Goal: Navigation & Orientation: Find specific page/section

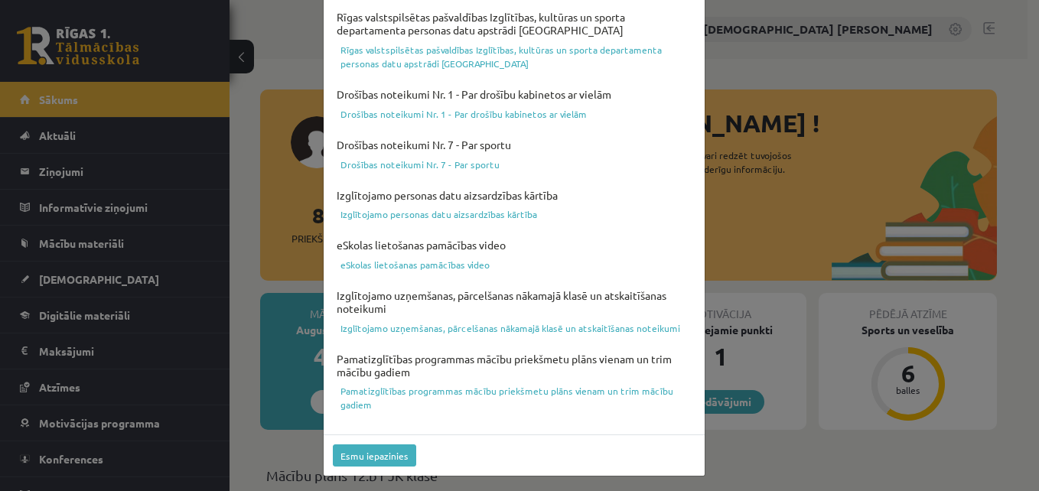
scroll to position [611, 0]
click at [395, 448] on button "Esmu iepazinies" at bounding box center [374, 454] width 83 height 22
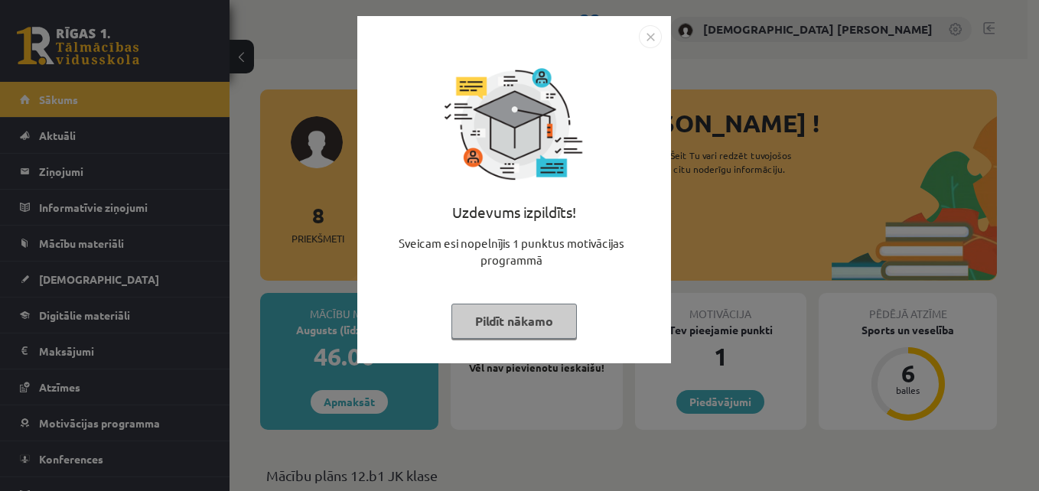
click at [652, 37] on img "Close" at bounding box center [650, 36] width 23 height 23
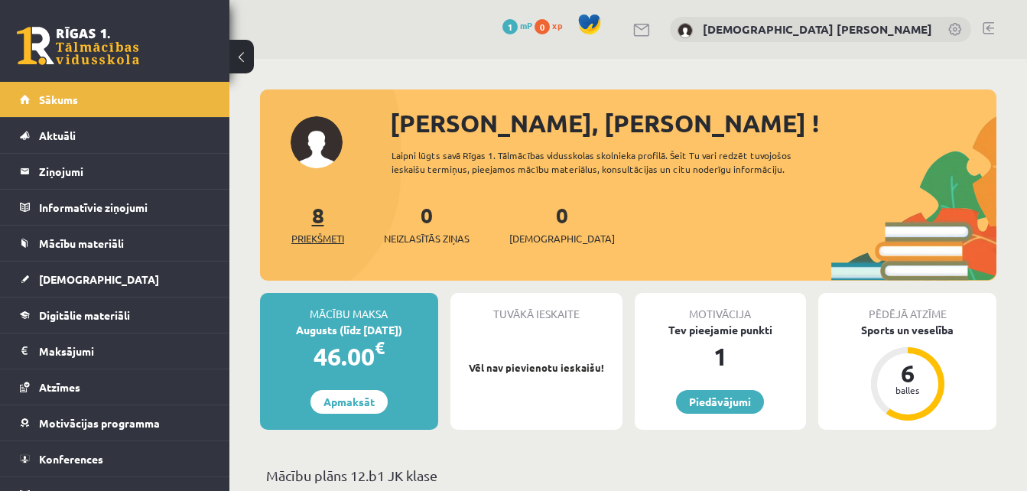
click at [318, 223] on link "8 Priekšmeti" at bounding box center [317, 223] width 53 height 45
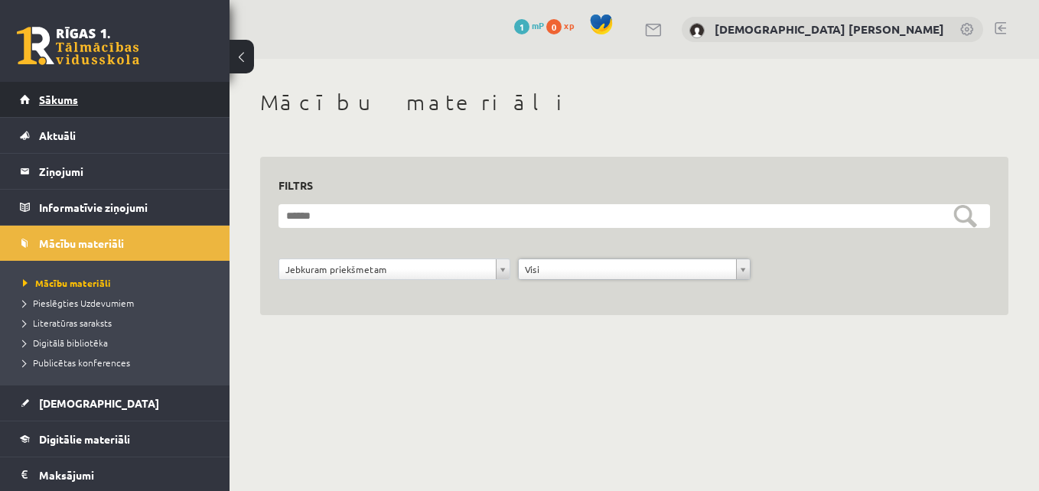
click at [147, 103] on link "Sākums" at bounding box center [115, 99] width 191 height 35
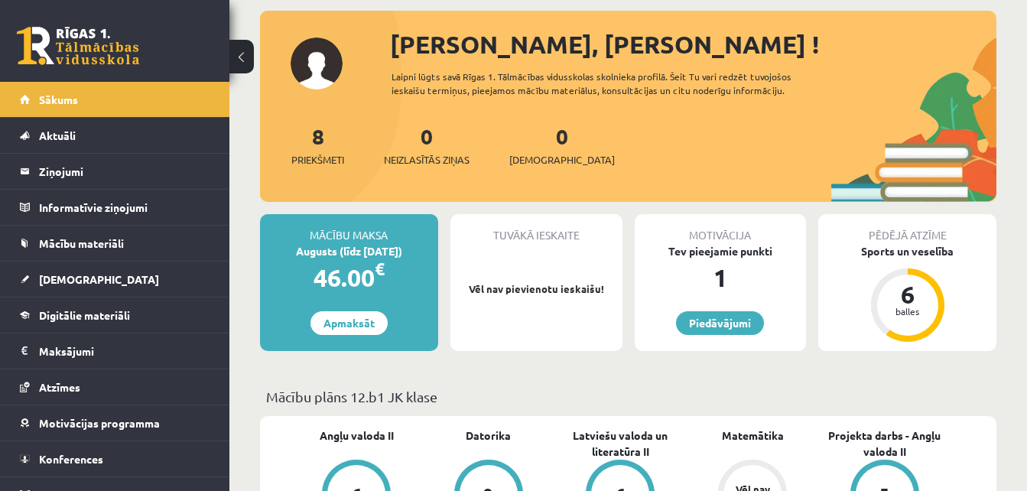
scroll to position [59, 0]
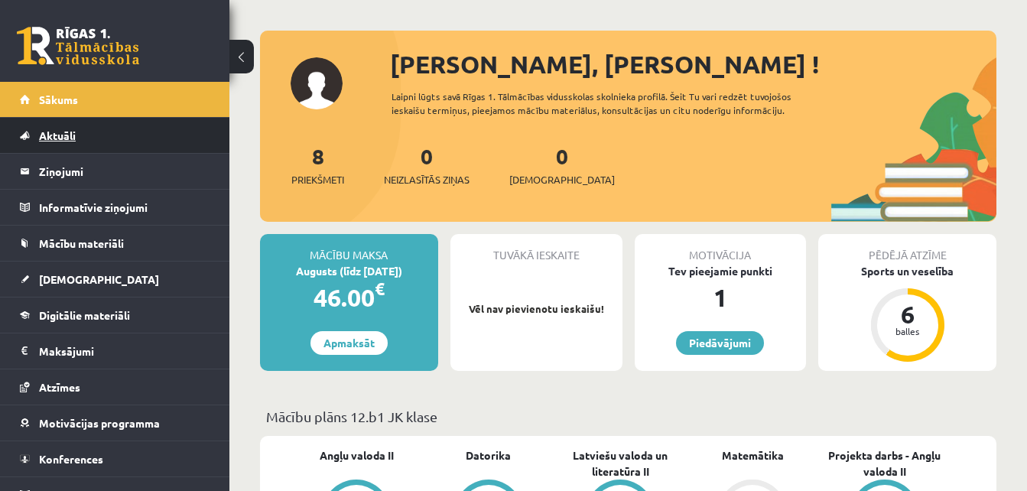
click at [155, 126] on link "Aktuāli" at bounding box center [115, 135] width 191 height 35
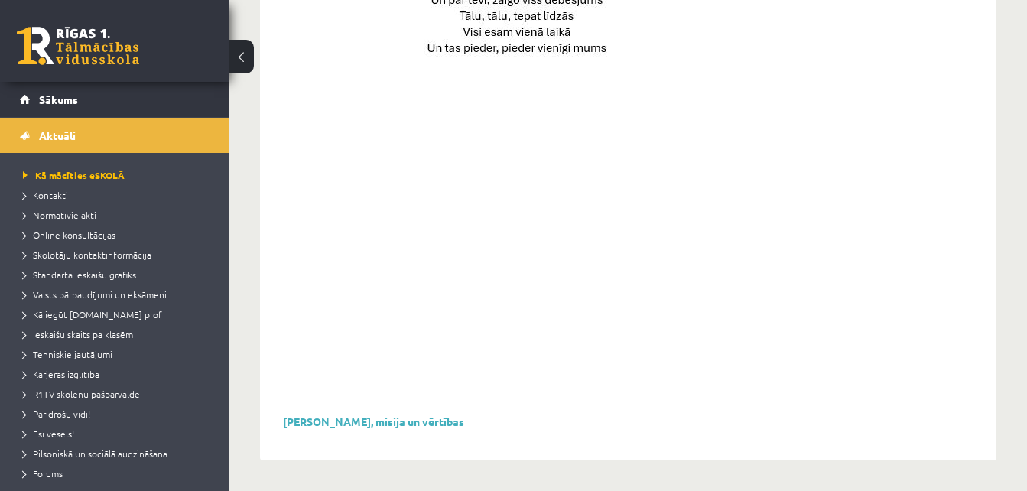
click at [56, 194] on span "Kontakti" at bounding box center [45, 195] width 45 height 12
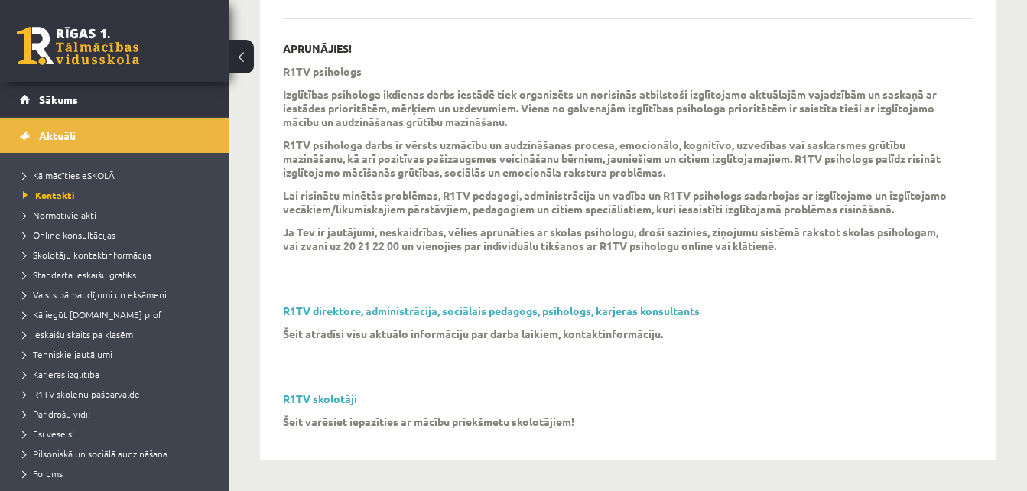
scroll to position [513, 0]
click at [88, 218] on span "Normatīvie akti" at bounding box center [59, 215] width 73 height 12
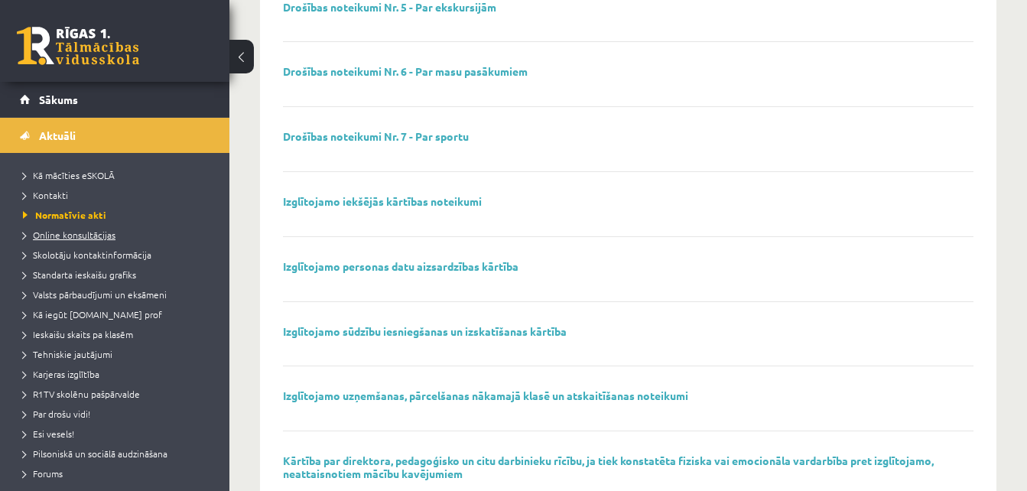
click at [88, 228] on link "Online konsultācijas" at bounding box center [118, 235] width 191 height 14
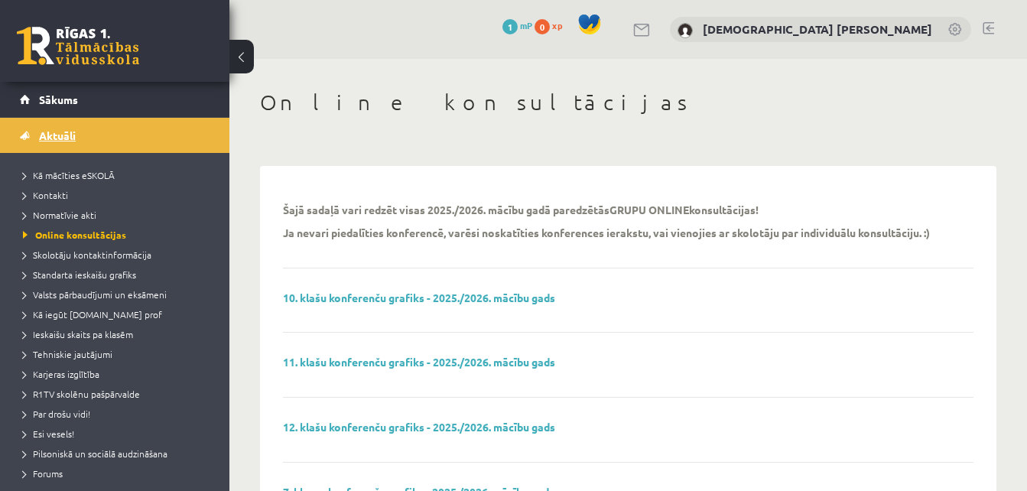
click at [181, 135] on link "Aktuāli" at bounding box center [115, 135] width 191 height 35
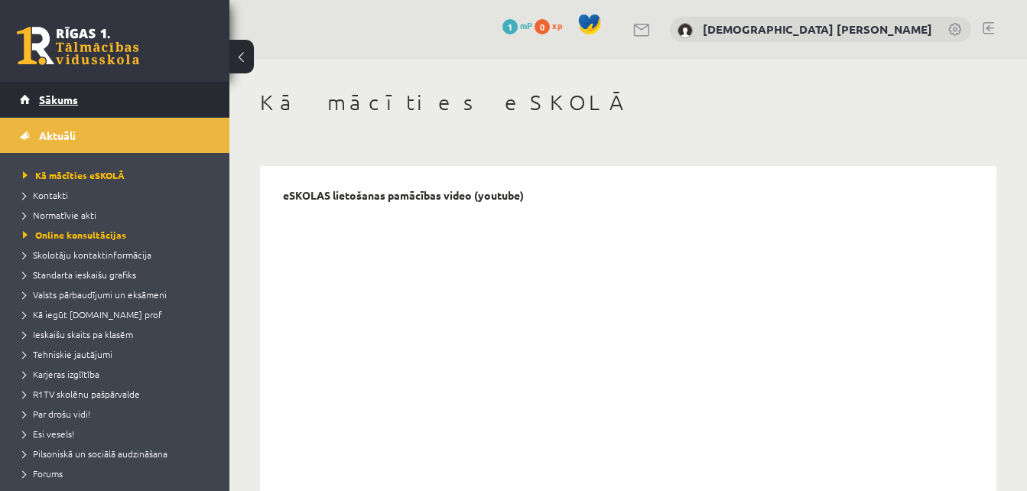
click at [85, 100] on link "Sākums" at bounding box center [115, 99] width 191 height 35
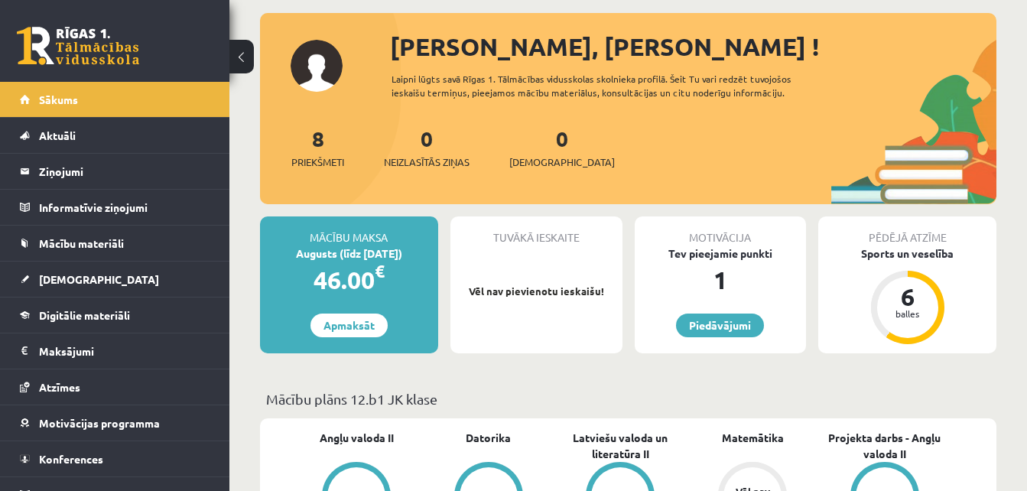
scroll to position [116, 0]
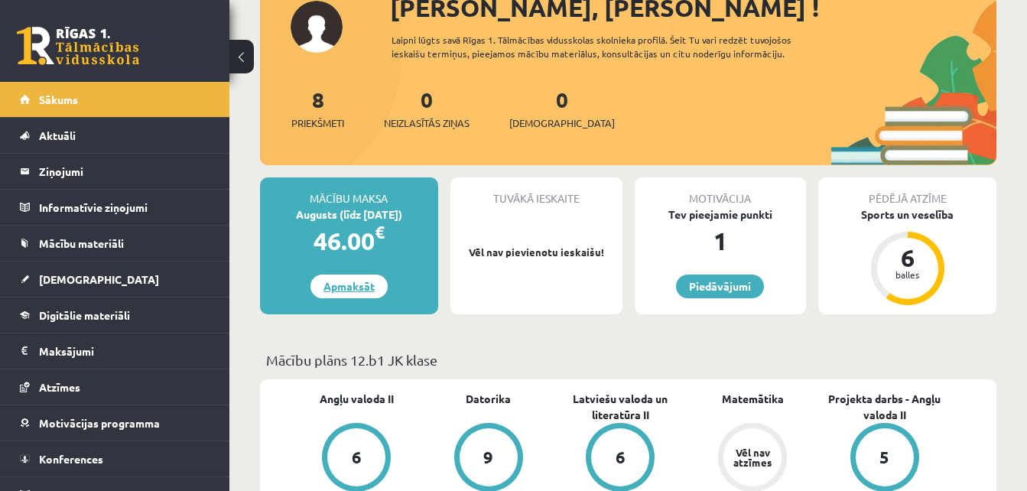
click at [334, 291] on link "Apmaksāt" at bounding box center [349, 287] width 77 height 24
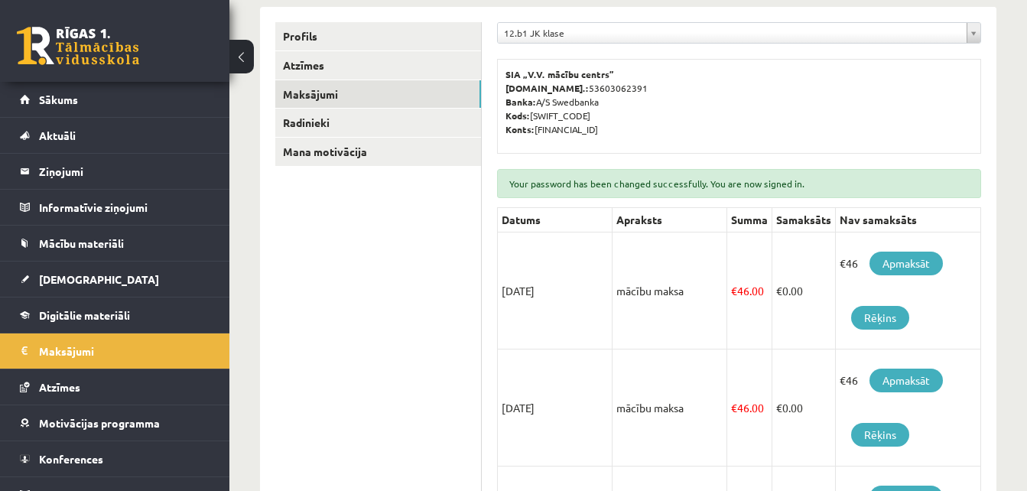
scroll to position [285, 0]
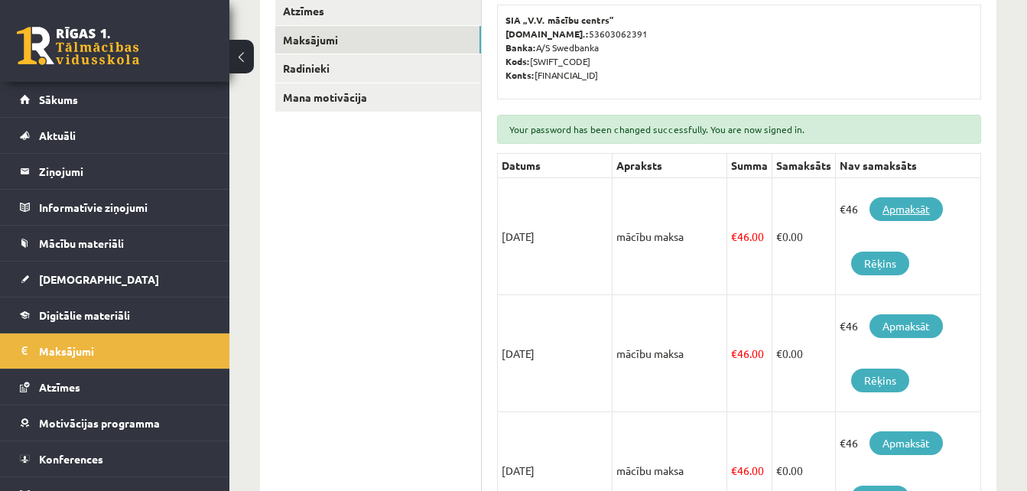
click at [917, 204] on link "Apmaksāt" at bounding box center [906, 209] width 73 height 24
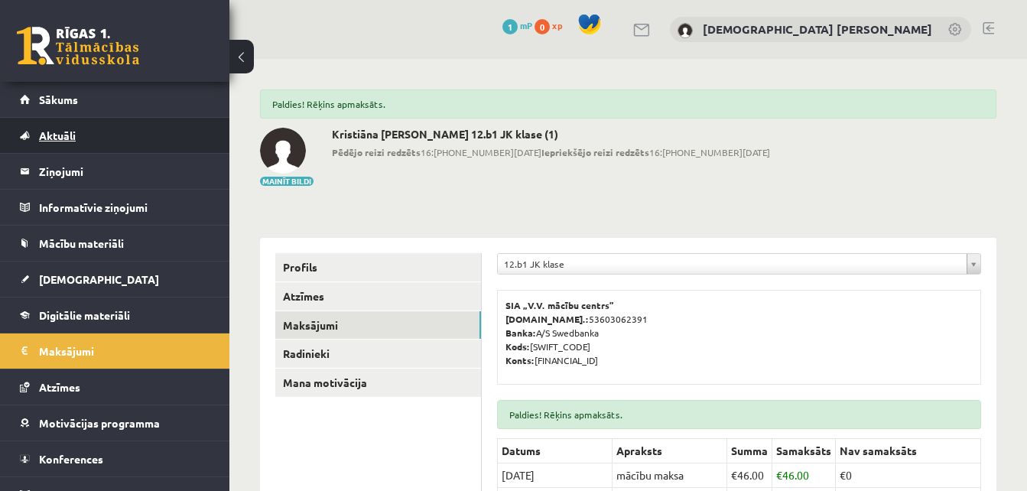
click at [138, 151] on link "Aktuāli" at bounding box center [115, 135] width 191 height 35
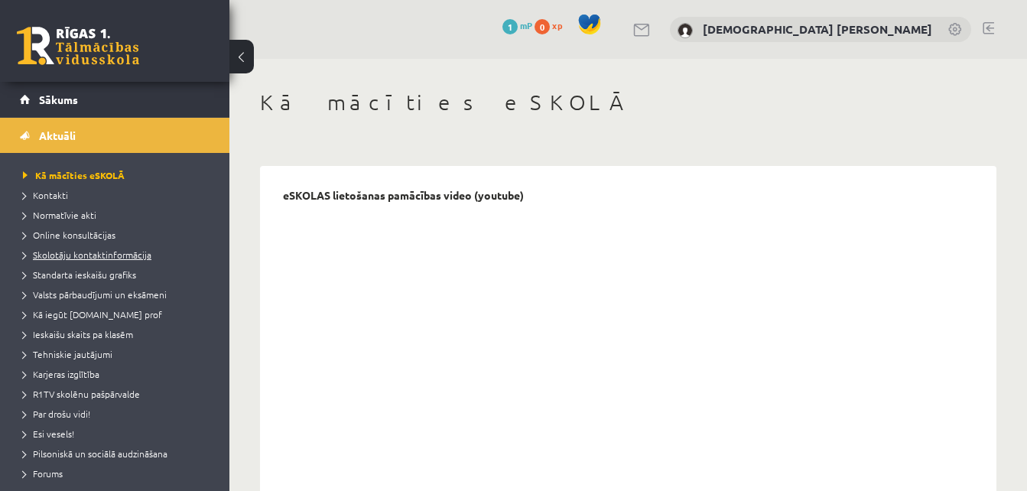
click at [125, 259] on link "Skolotāju kontaktinformācija" at bounding box center [118, 255] width 191 height 14
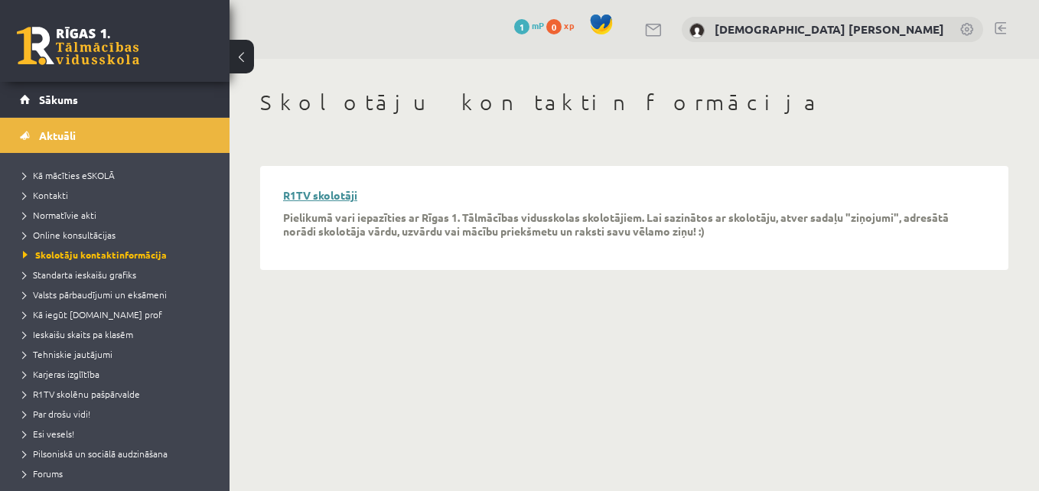
click at [295, 196] on link "R1TV skolotāji" at bounding box center [320, 195] width 74 height 14
click at [110, 275] on span "Standarta ieskaišu grafiks" at bounding box center [79, 275] width 113 height 12
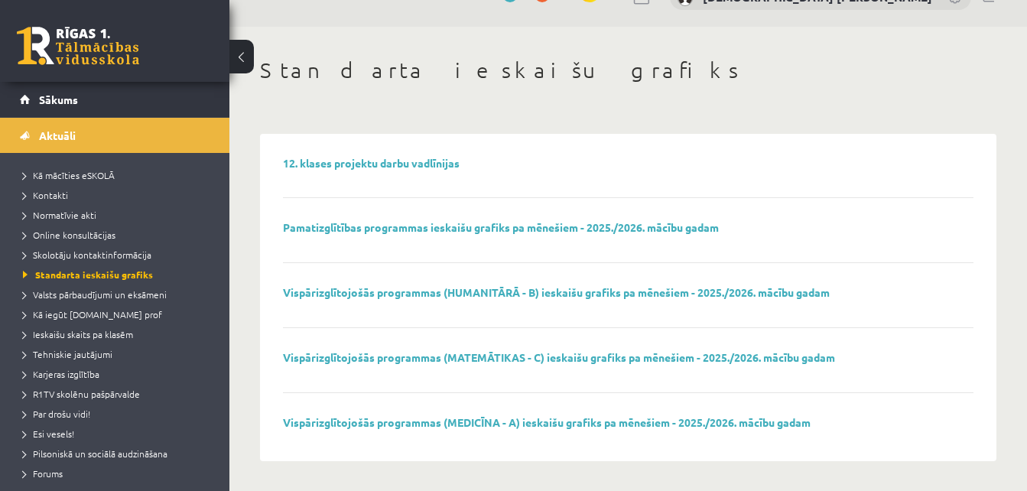
scroll to position [33, 0]
click at [334, 290] on link "Vispārizglītojošās programmas (HUMANITĀRĀ - B) ieskaišu grafiks pa mēnešiem - 2…" at bounding box center [556, 292] width 547 height 14
click at [129, 294] on span "Valsts pārbaudījumi un eksāmeni" at bounding box center [95, 294] width 144 height 12
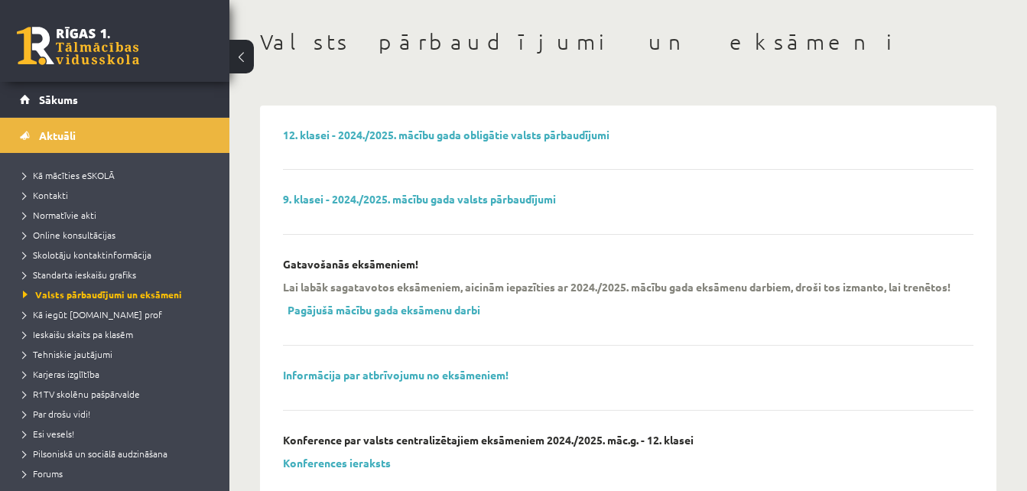
scroll to position [73, 0]
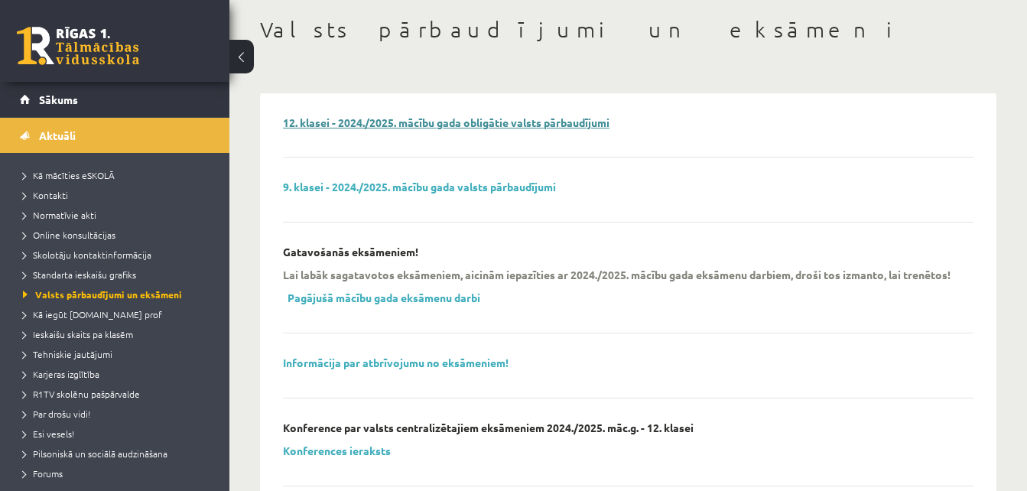
click at [349, 125] on link "12. klasei - 2024./2025. mācību gada obligātie valsts pārbaudījumi" at bounding box center [446, 123] width 327 height 14
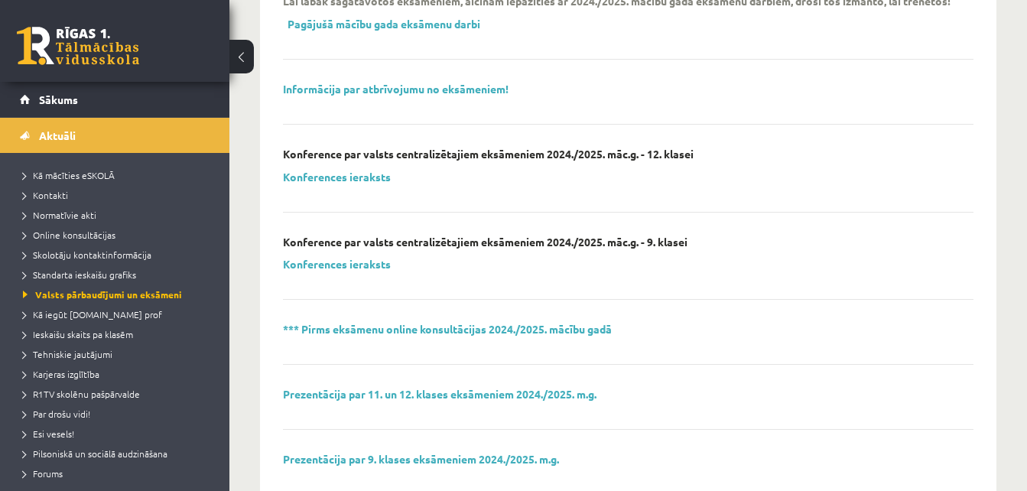
scroll to position [378, 0]
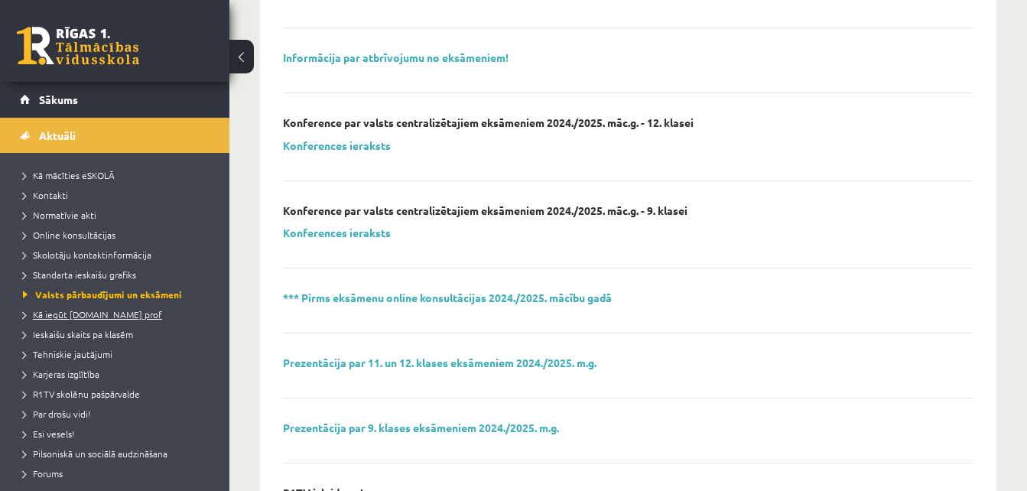
click at [116, 316] on span "Kā iegūt [DOMAIN_NAME] prof" at bounding box center [92, 314] width 139 height 12
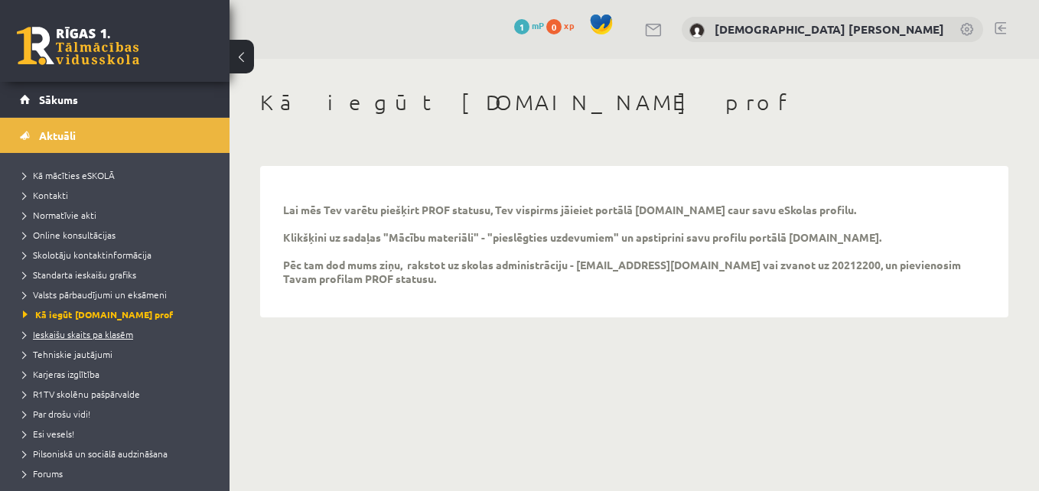
click at [109, 335] on span "Ieskaišu skaits pa klasēm" at bounding box center [78, 334] width 110 height 12
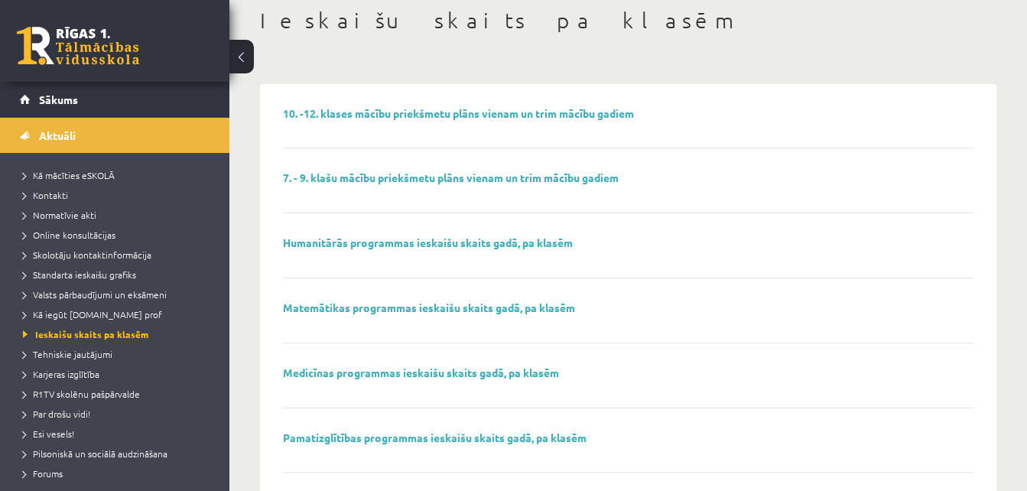
scroll to position [83, 0]
click at [315, 240] on link "Humanitārās programmas ieskaišu skaits gadā, pa klasēm" at bounding box center [428, 242] width 290 height 14
click at [89, 353] on span "Tehniskie jautājumi" at bounding box center [68, 354] width 90 height 12
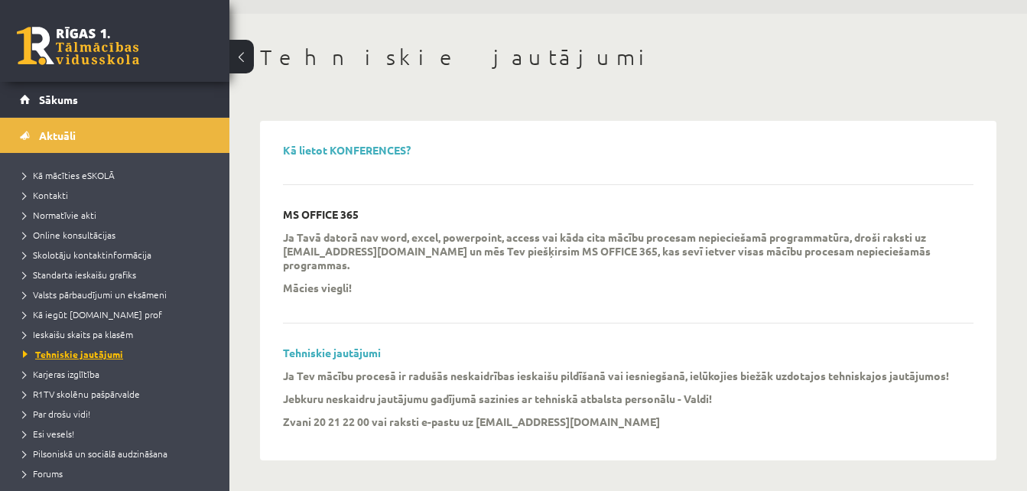
scroll to position [45, 0]
click at [294, 150] on link "Kā lietot KONFERENCES?" at bounding box center [347, 150] width 128 height 14
click at [87, 371] on span "Karjeras izglītība" at bounding box center [61, 374] width 77 height 12
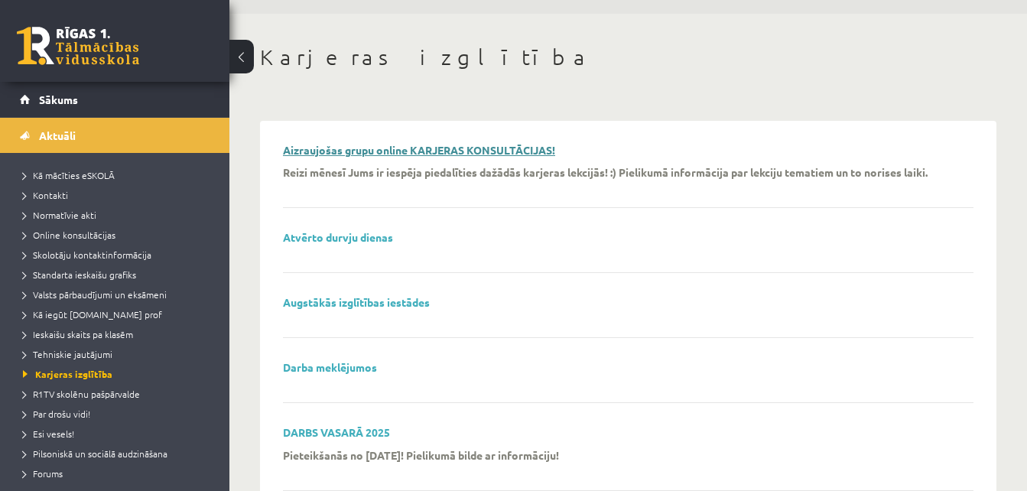
click at [372, 155] on link "Aizraujošas grupu online KARJERAS KONSULTĀCIJAS!" at bounding box center [419, 150] width 272 height 14
click at [363, 243] on link "Atvērto durvju dienas" at bounding box center [338, 237] width 110 height 14
click at [367, 300] on link "Augstākās izglītības iestādes" at bounding box center [356, 302] width 147 height 14
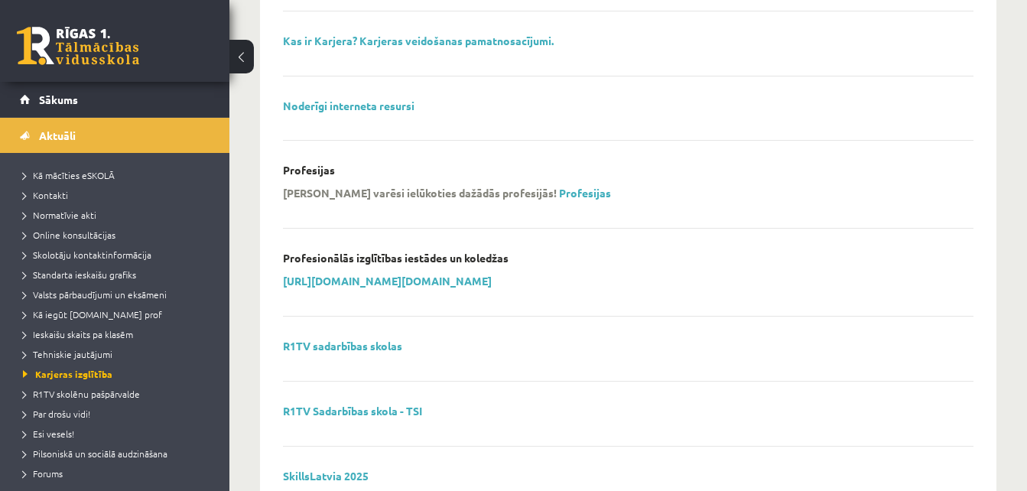
scroll to position [1132, 0]
click at [559, 187] on link "Profesijas" at bounding box center [585, 192] width 52 height 14
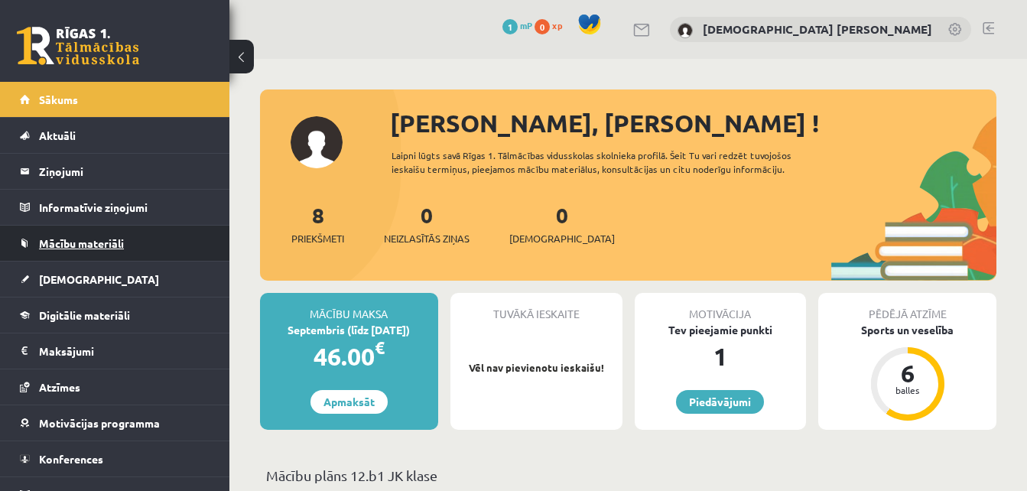
click at [90, 252] on link "Mācību materiāli" at bounding box center [115, 243] width 191 height 35
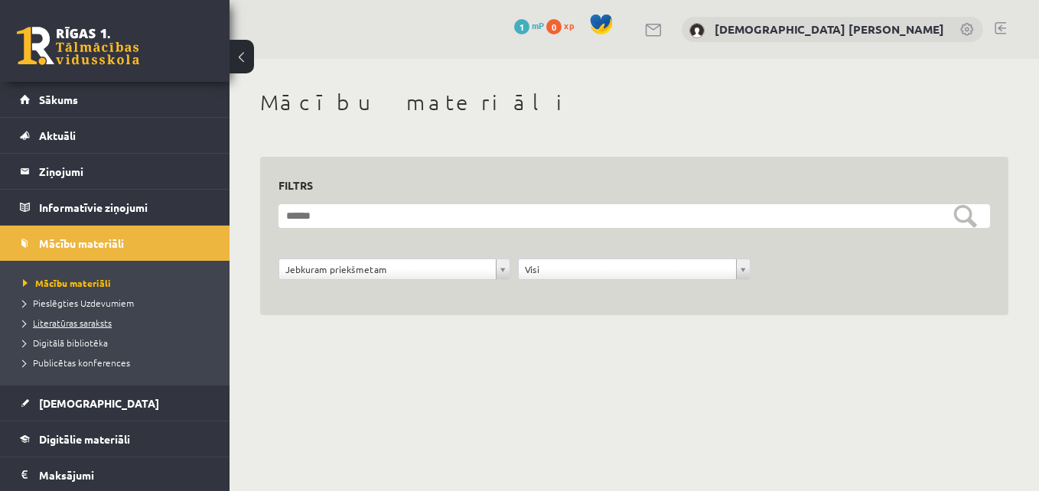
click at [84, 327] on span "Literatūras saraksts" at bounding box center [67, 323] width 89 height 12
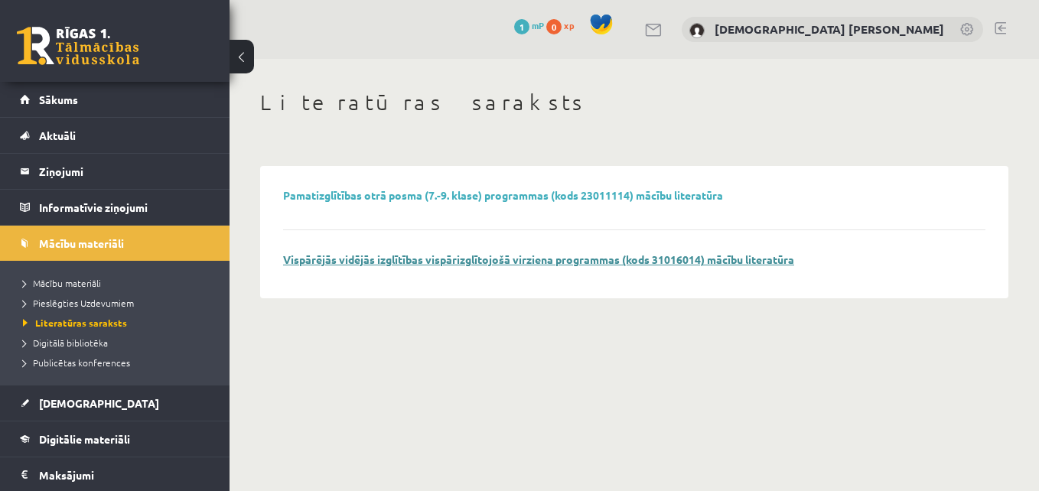
click at [373, 256] on link "Vispārējās vidējās izglītības vispārizglītojošā virziena programmas (kods 31016…" at bounding box center [538, 259] width 511 height 14
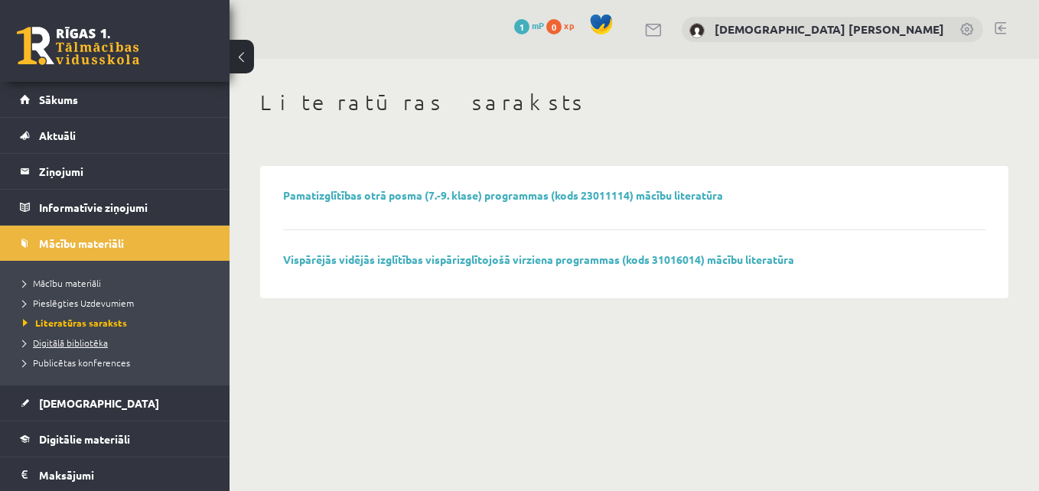
click at [70, 340] on span "Digitālā bibliotēka" at bounding box center [65, 343] width 85 height 12
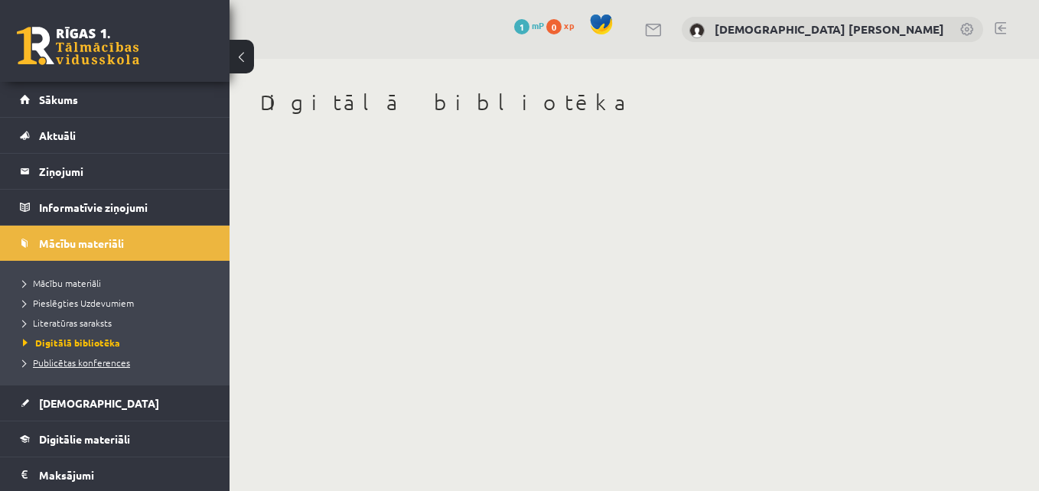
click at [70, 357] on span "Publicētas konferences" at bounding box center [76, 363] width 107 height 12
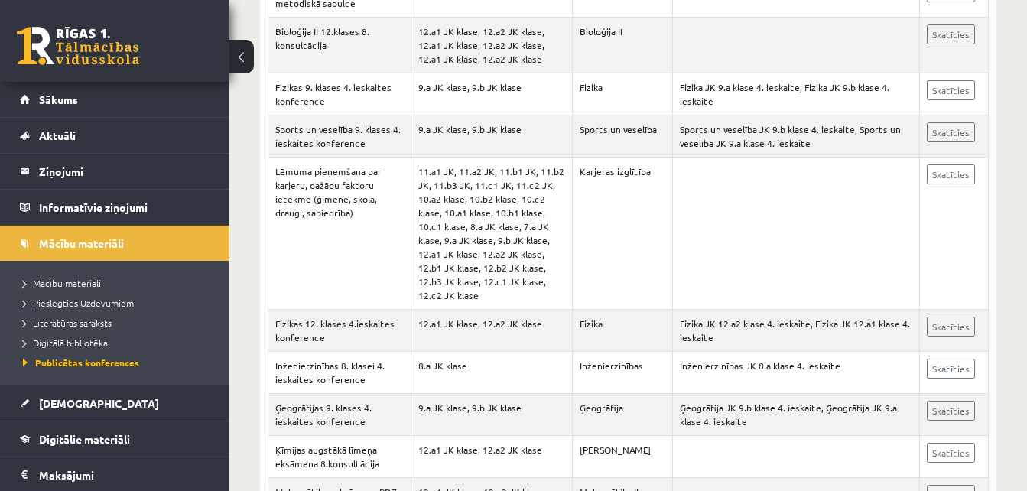
scroll to position [473, 0]
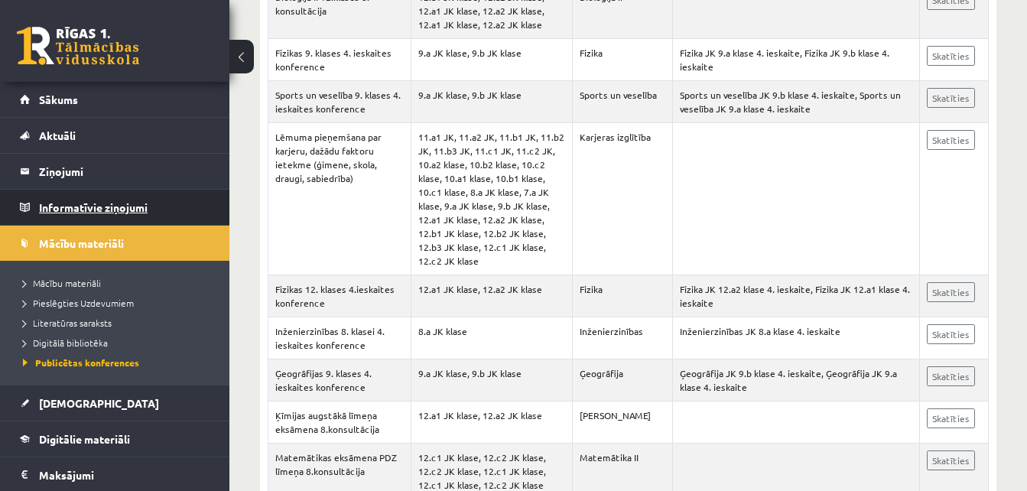
click at [122, 199] on legend "Informatīvie ziņojumi 0" at bounding box center [124, 207] width 171 height 35
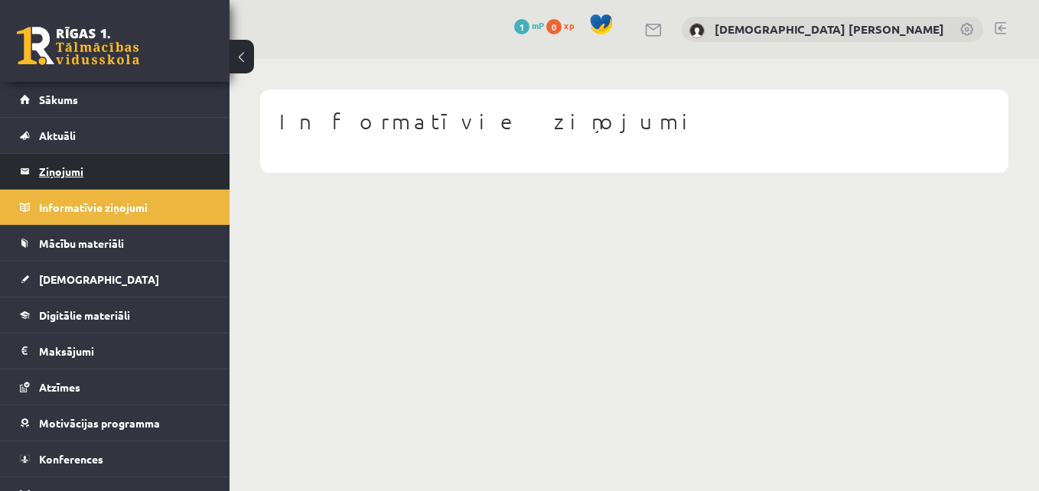
click at [128, 171] on legend "Ziņojumi 0" at bounding box center [124, 171] width 171 height 35
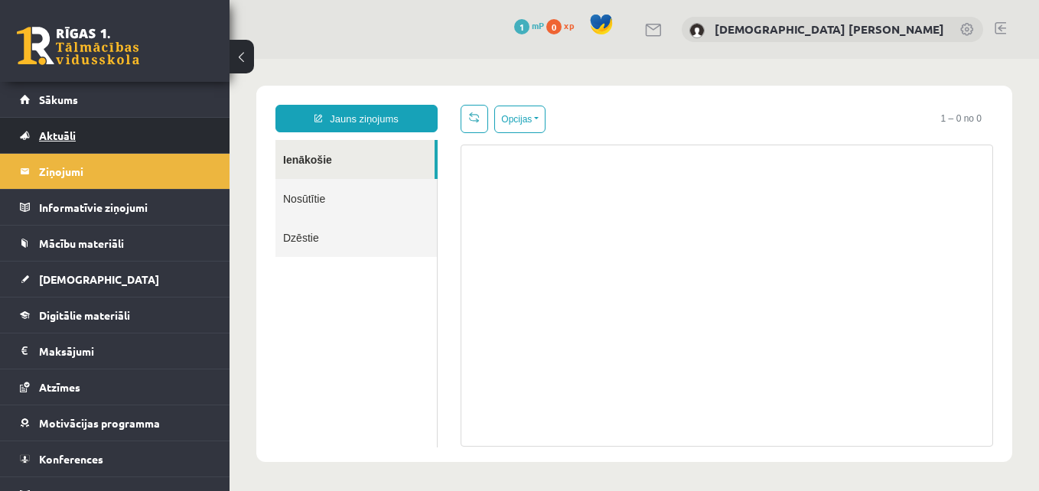
click at [78, 138] on link "Aktuāli" at bounding box center [115, 135] width 191 height 35
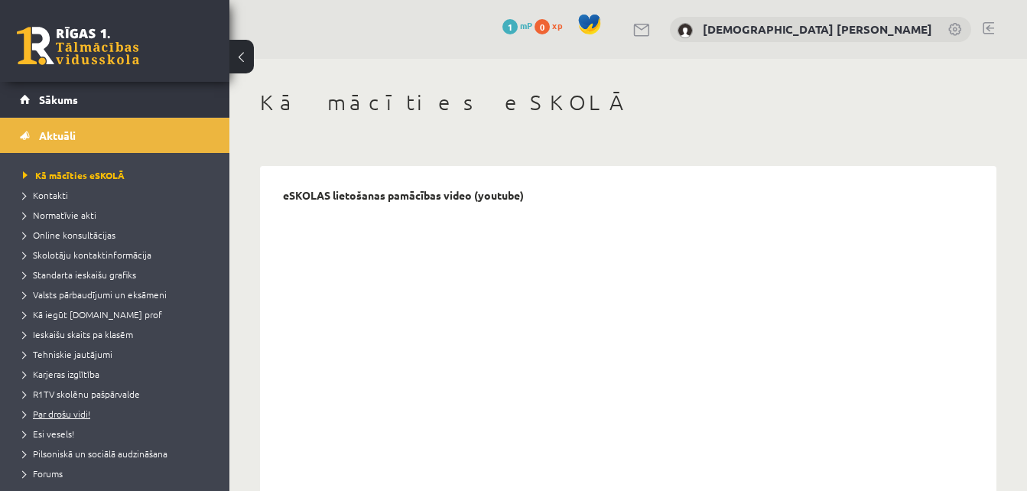
click at [75, 410] on span "Par drošu vidi!" at bounding box center [56, 414] width 67 height 12
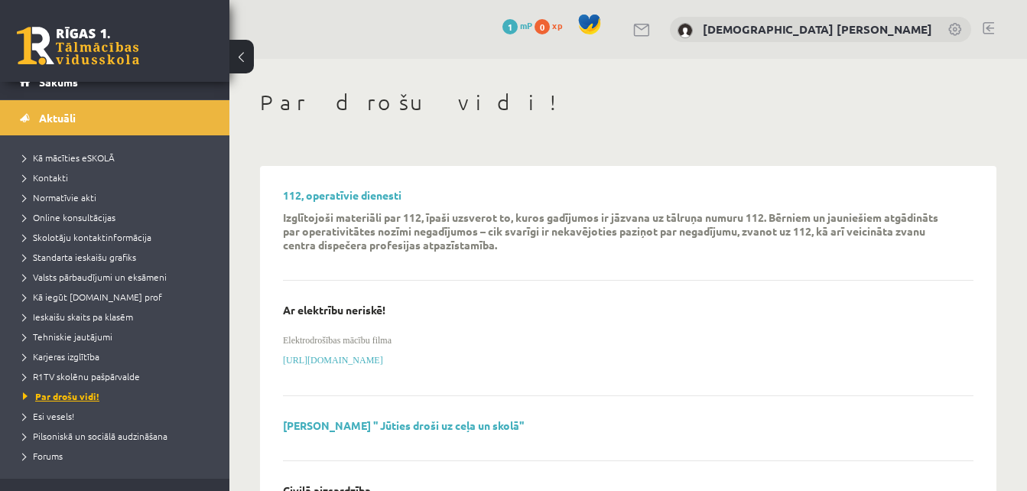
scroll to position [21, 0]
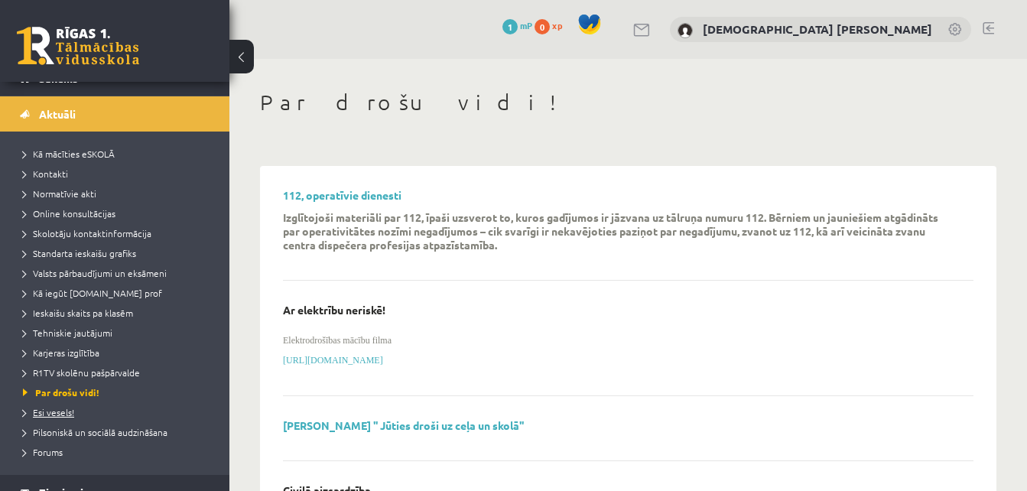
click at [61, 408] on span "Esi vesels!" at bounding box center [48, 412] width 51 height 12
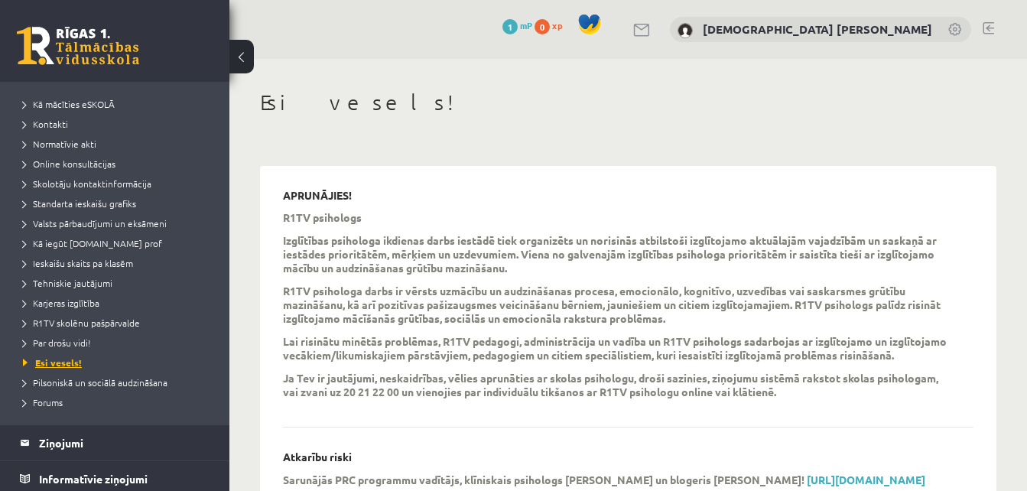
scroll to position [74, 0]
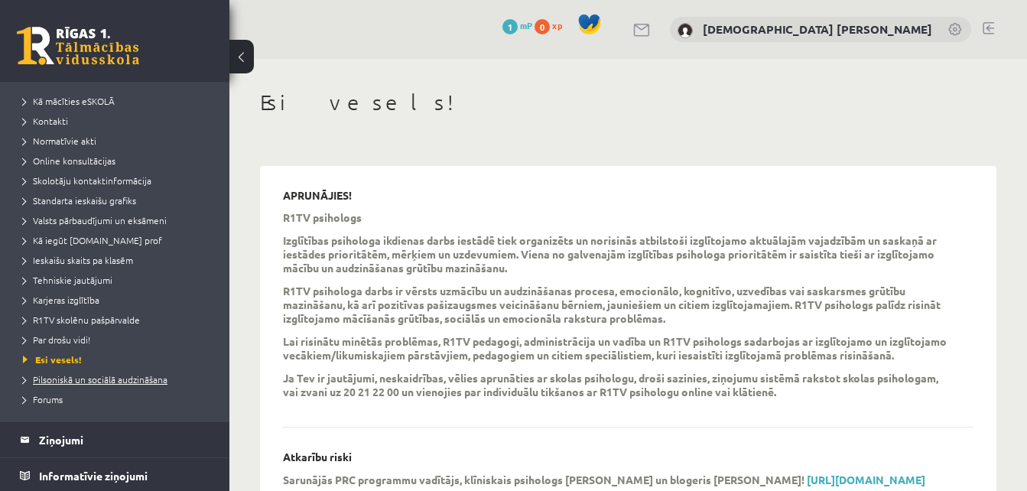
click at [91, 379] on span "Pilsoniskā un sociālā audzināšana" at bounding box center [95, 379] width 145 height 12
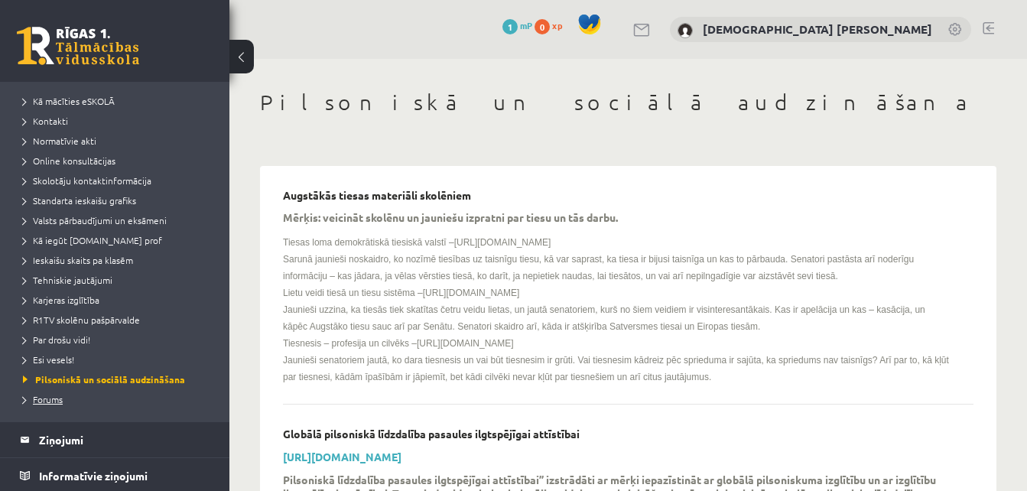
click at [53, 396] on span "Forums" at bounding box center [43, 399] width 40 height 12
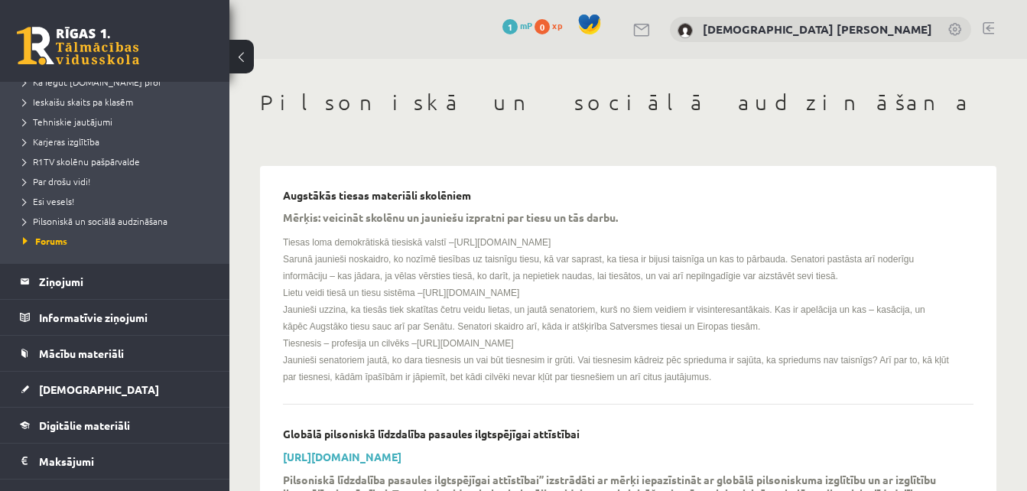
scroll to position [237, 0]
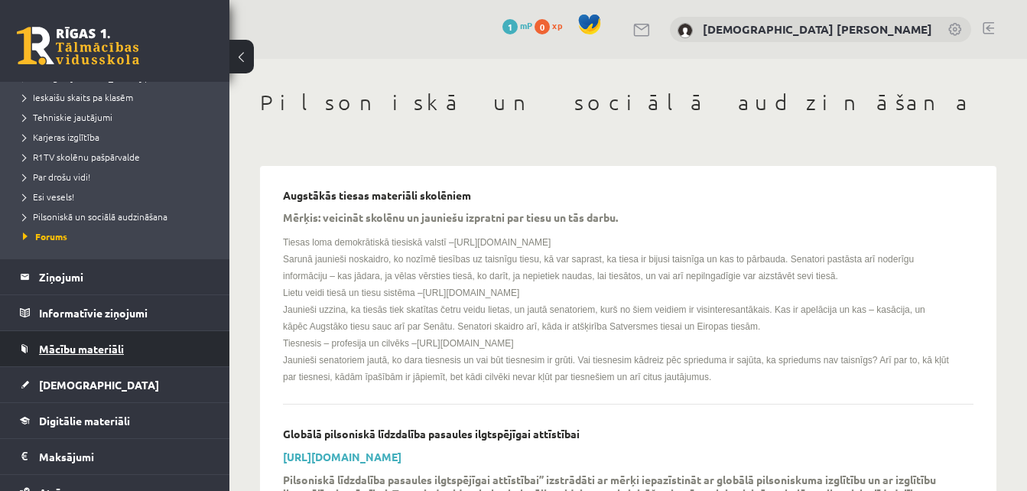
click at [121, 353] on span "Mācību materiāli" at bounding box center [81, 349] width 85 height 14
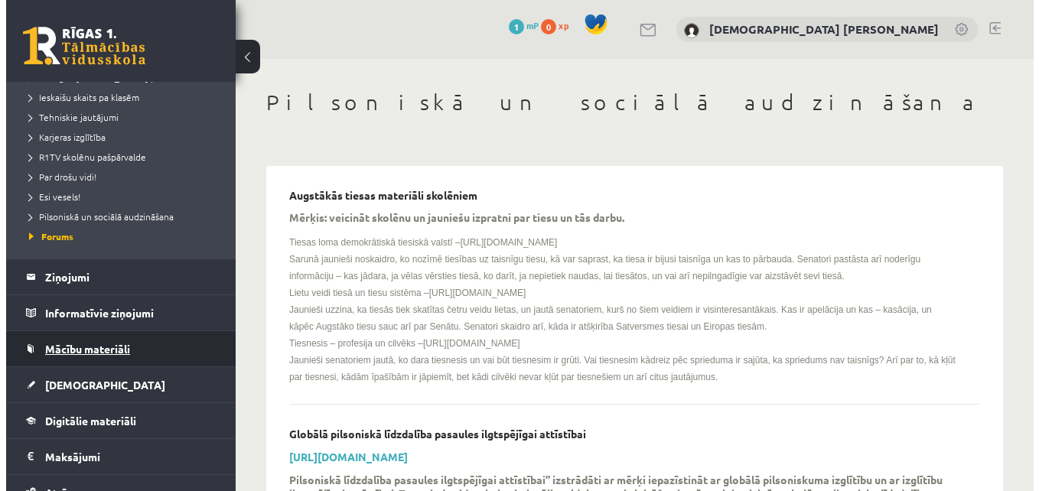
scroll to position [145, 0]
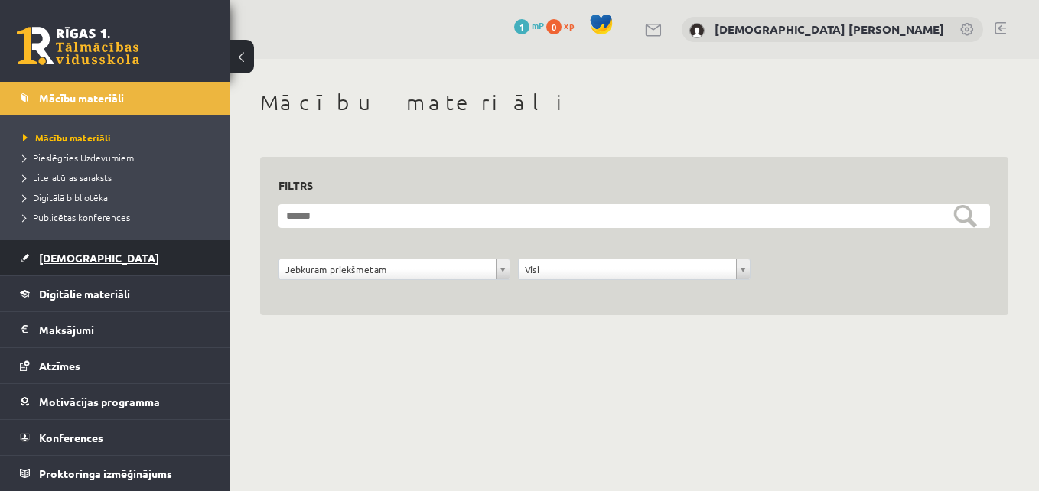
click at [150, 267] on link "[DEMOGRAPHIC_DATA]" at bounding box center [115, 257] width 191 height 35
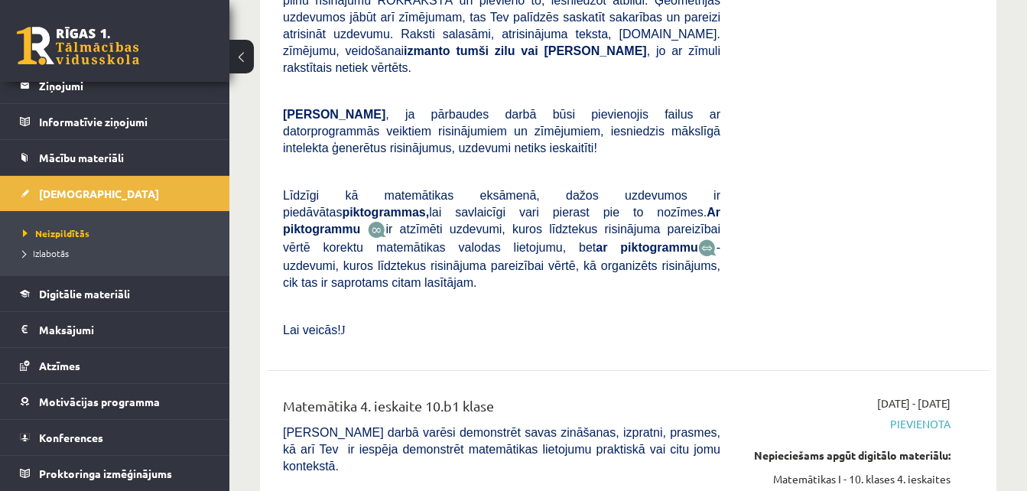
scroll to position [3398, 0]
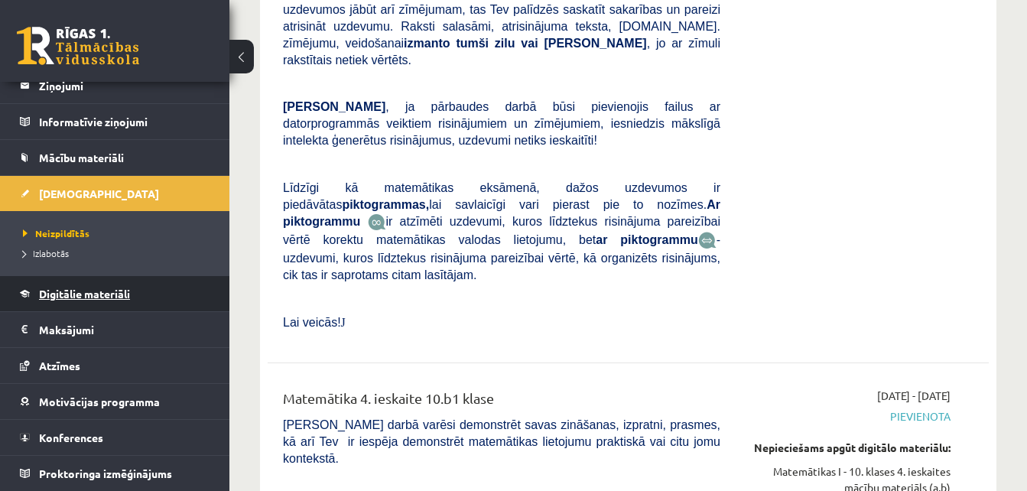
click at [60, 296] on span "Digitālie materiāli" at bounding box center [84, 294] width 91 height 14
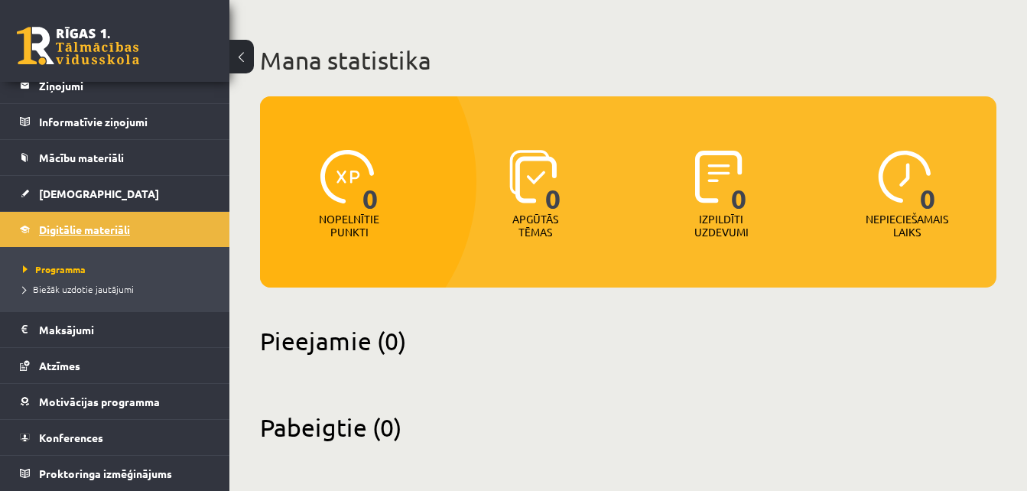
scroll to position [62, 0]
click at [125, 288] on span "Biežāk uzdotie jautājumi" at bounding box center [78, 289] width 111 height 12
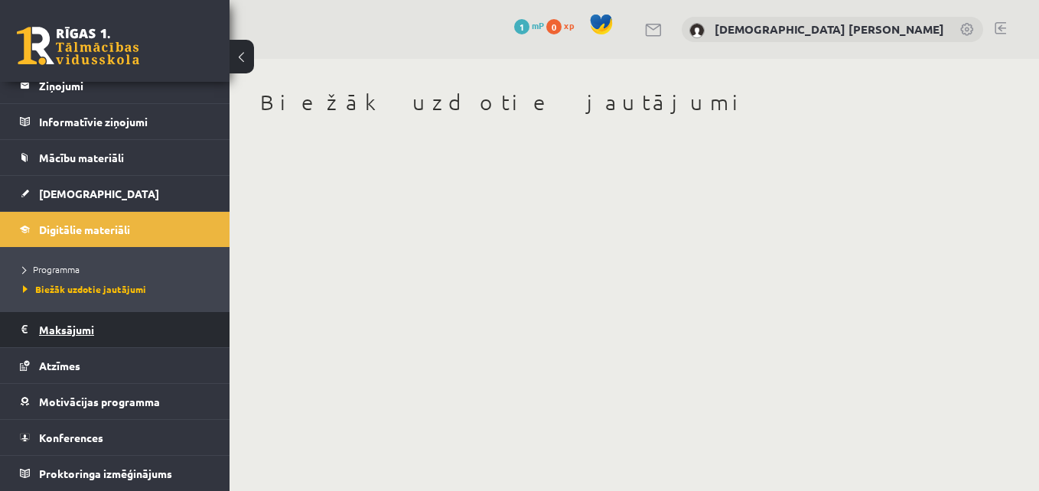
click at [93, 334] on legend "Maksājumi 0" at bounding box center [124, 329] width 171 height 35
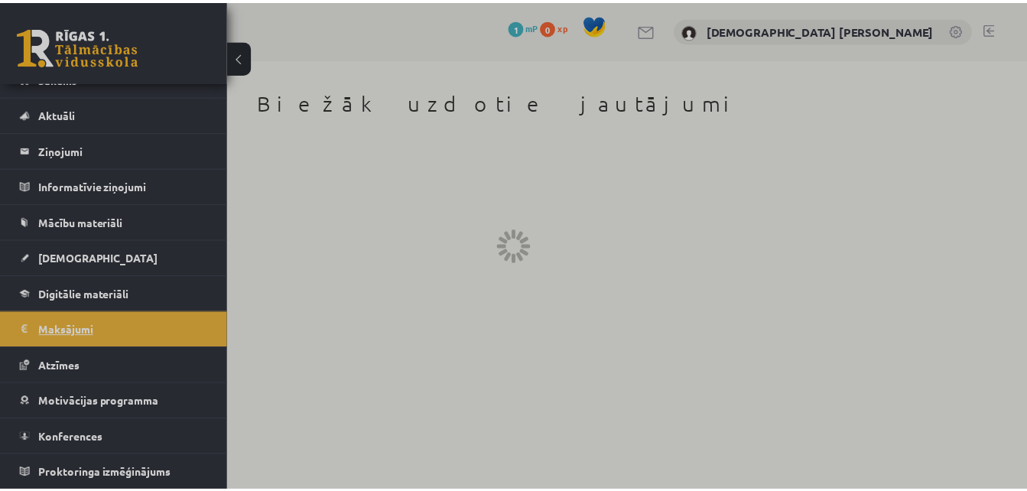
scroll to position [21, 0]
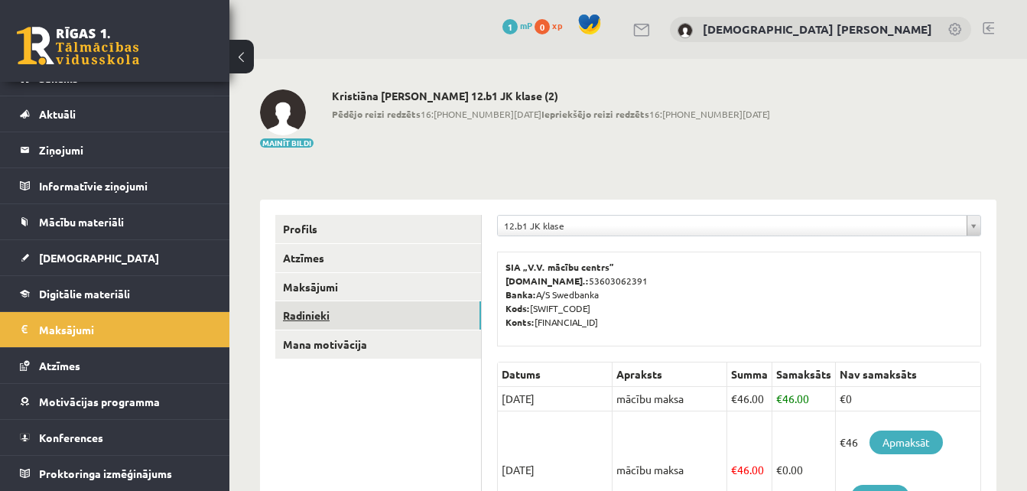
click at [288, 308] on link "Radinieki" at bounding box center [378, 315] width 206 height 28
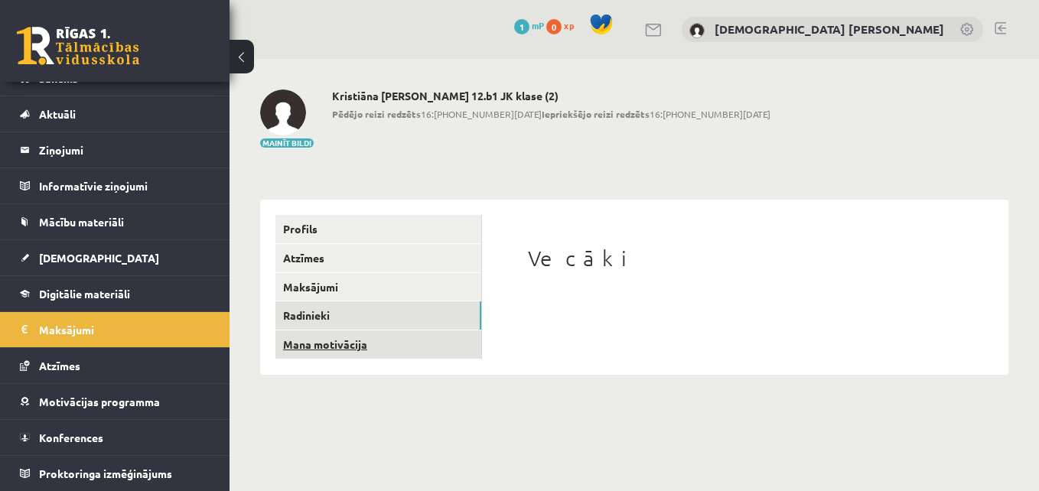
click at [285, 340] on link "Mana motivācija" at bounding box center [378, 345] width 206 height 28
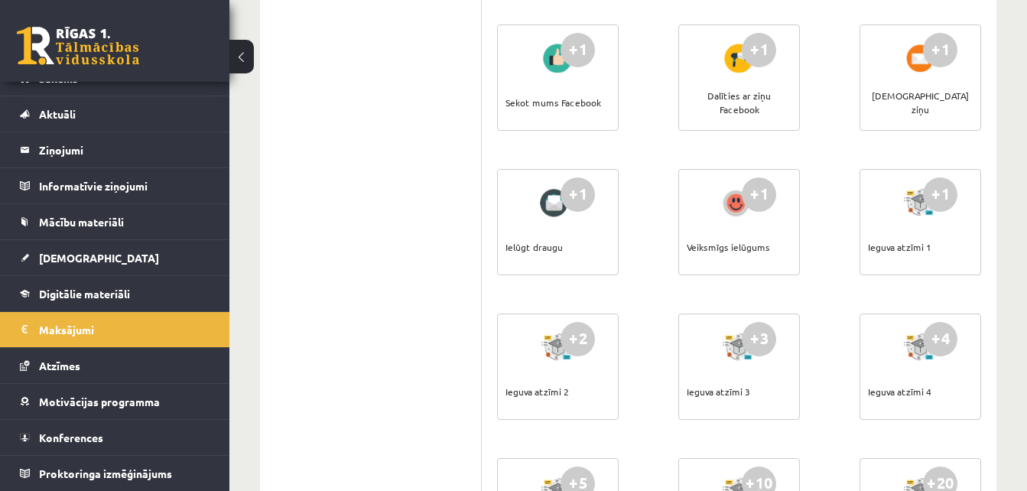
scroll to position [399, 0]
click at [140, 355] on link "Atzīmes" at bounding box center [115, 365] width 191 height 35
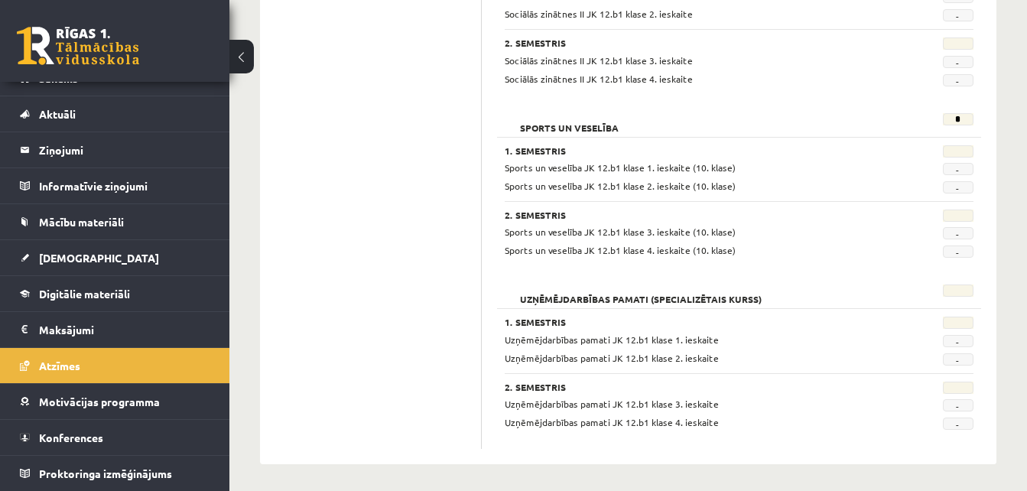
scroll to position [1174, 0]
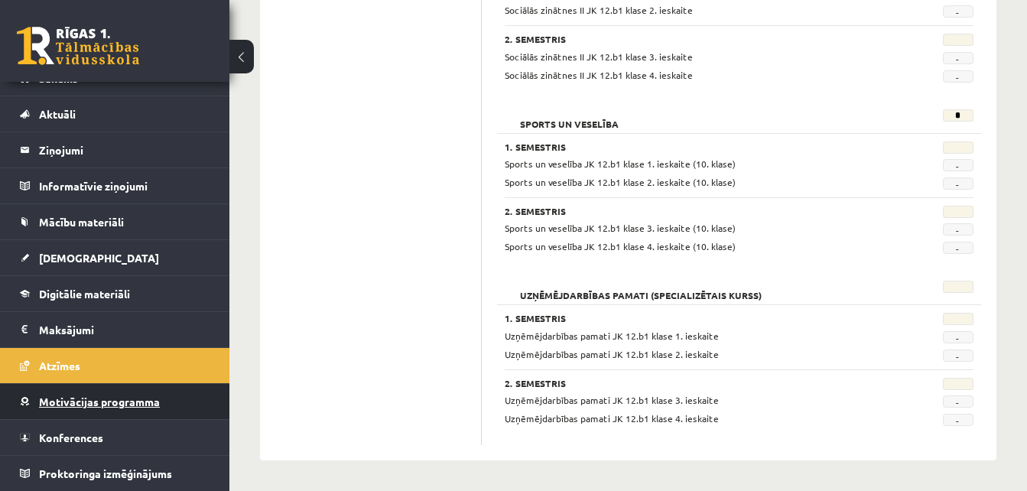
click at [125, 399] on span "Motivācijas programma" at bounding box center [99, 402] width 121 height 14
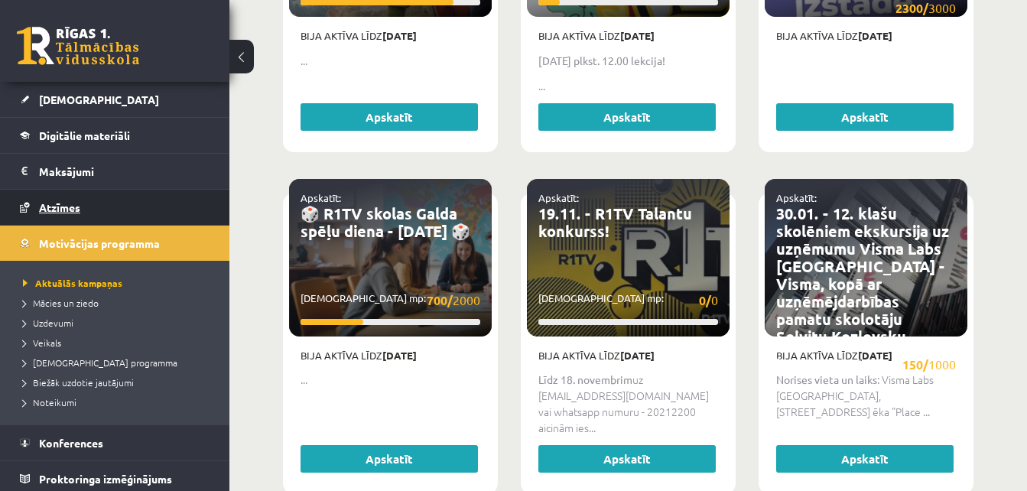
scroll to position [185, 0]
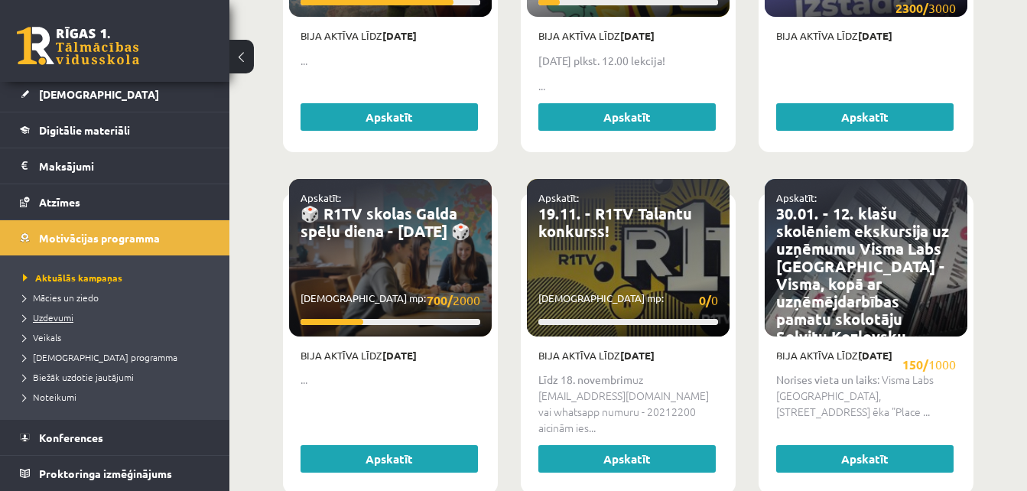
click at [75, 319] on link "Uzdevumi" at bounding box center [118, 318] width 191 height 14
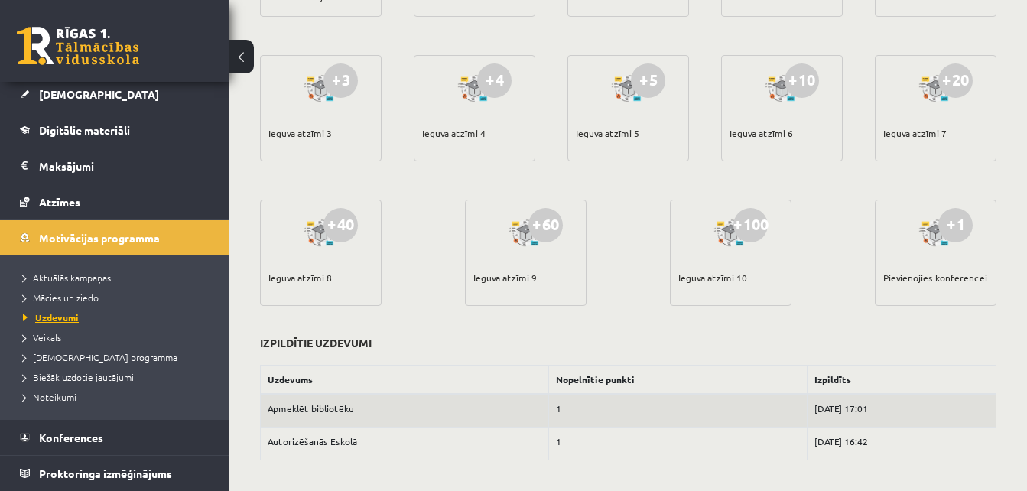
scroll to position [456, 0]
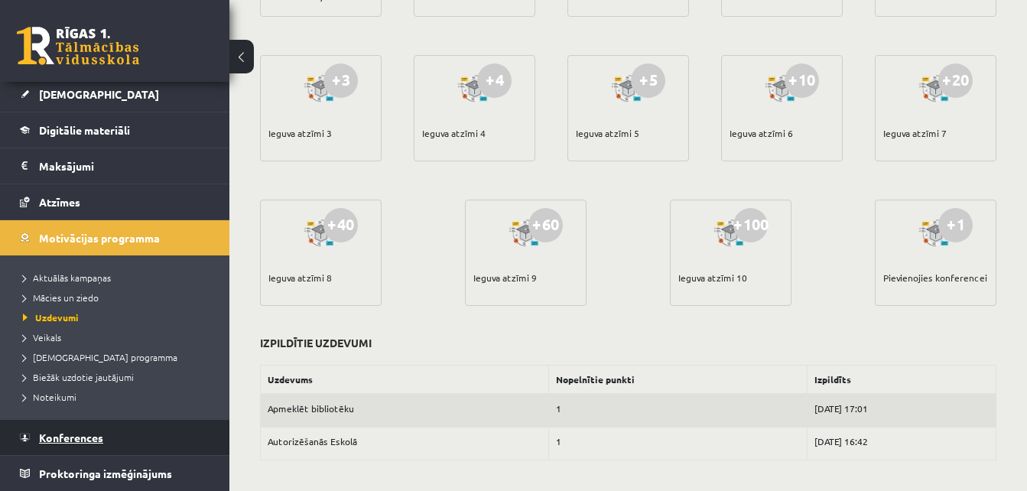
click at [83, 431] on span "Konferences" at bounding box center [71, 438] width 64 height 14
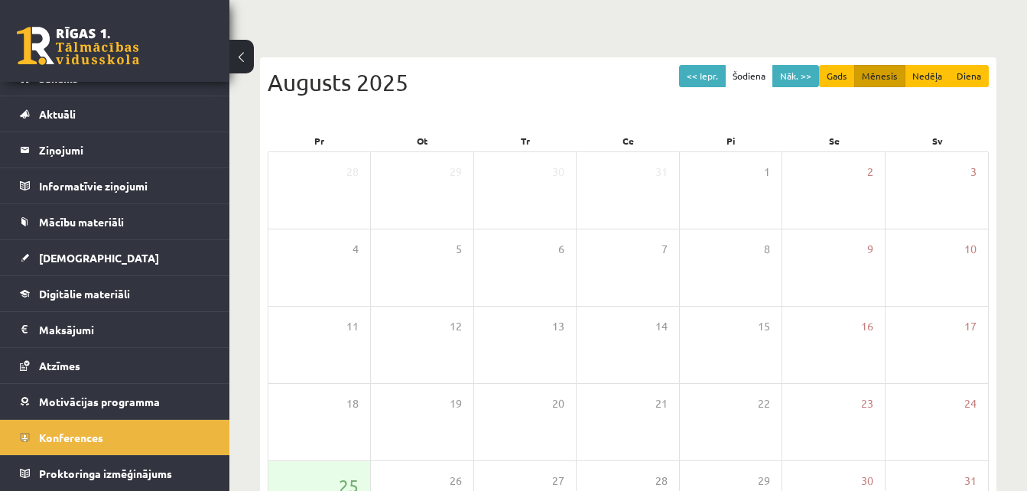
scroll to position [93, 0]
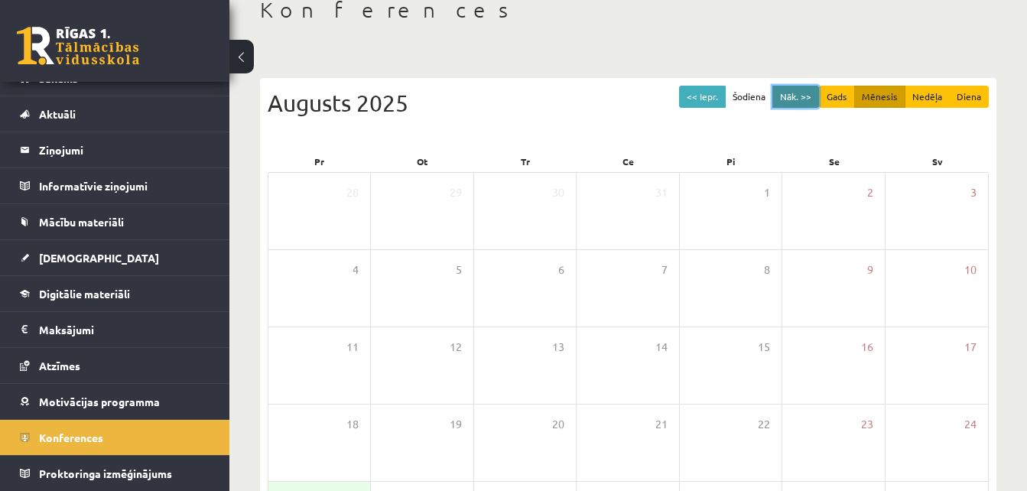
click at [796, 96] on button "Nāk. >>" at bounding box center [796, 97] width 47 height 22
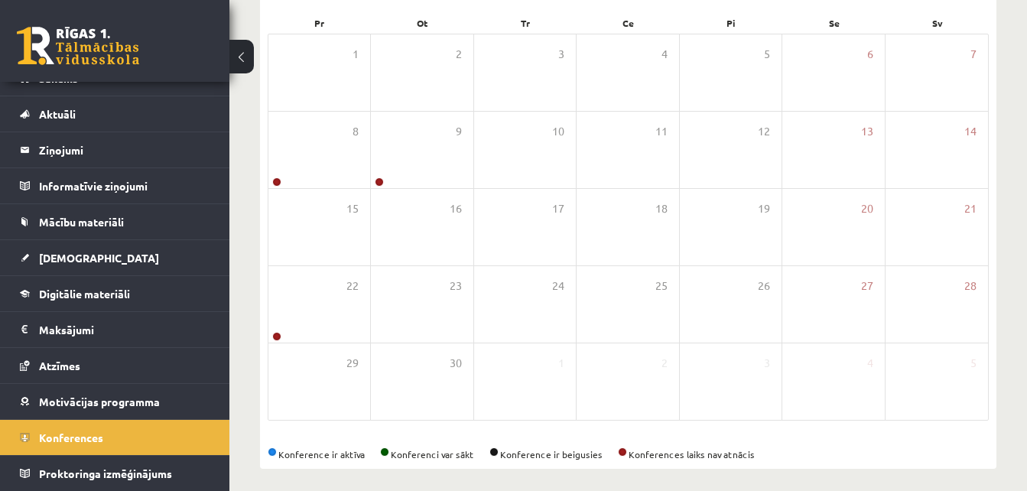
scroll to position [240, 0]
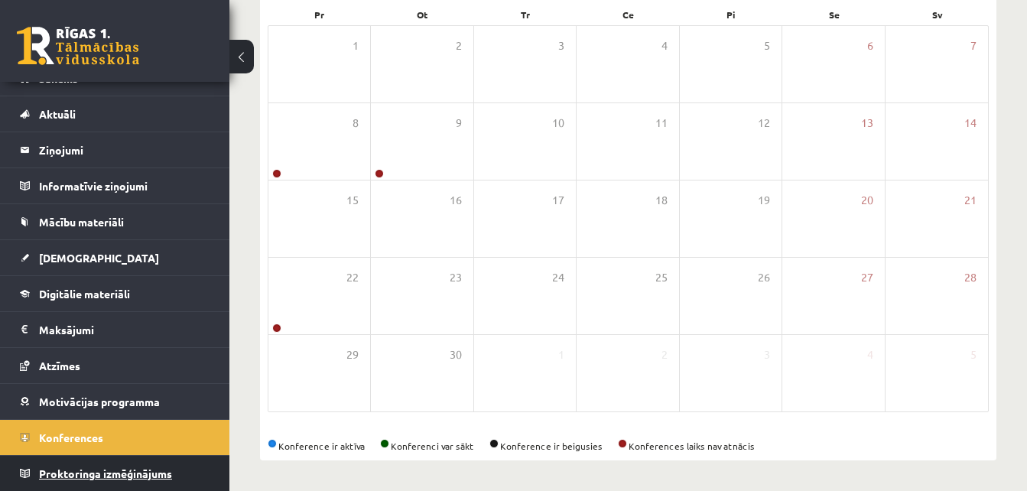
click at [119, 470] on span "Proktoringa izmēģinājums" at bounding box center [105, 474] width 133 height 14
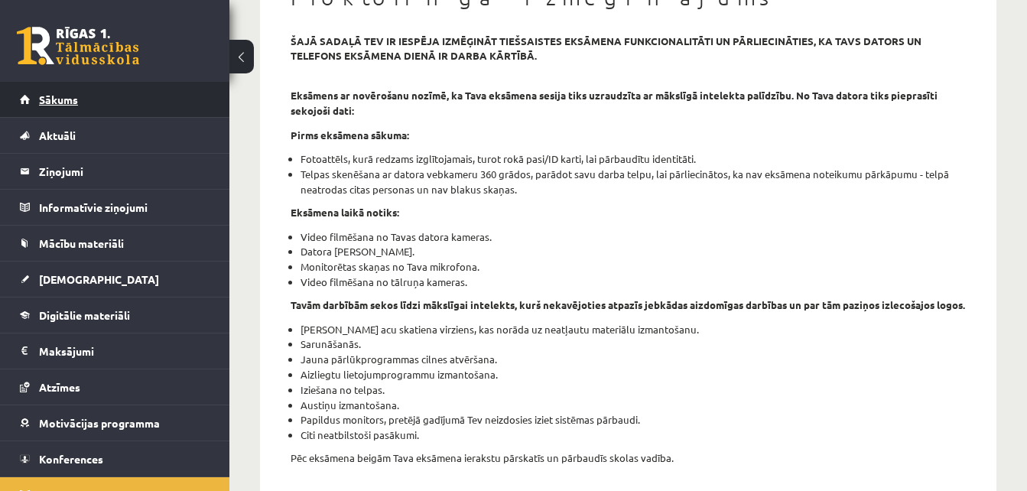
click at [157, 109] on link "Sākums" at bounding box center [115, 99] width 191 height 35
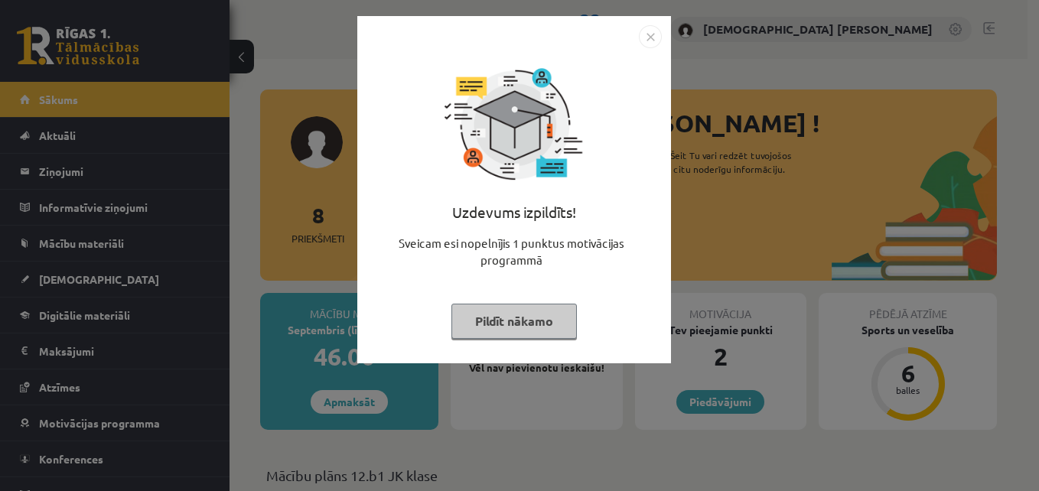
click at [655, 37] on img "Close" at bounding box center [650, 36] width 23 height 23
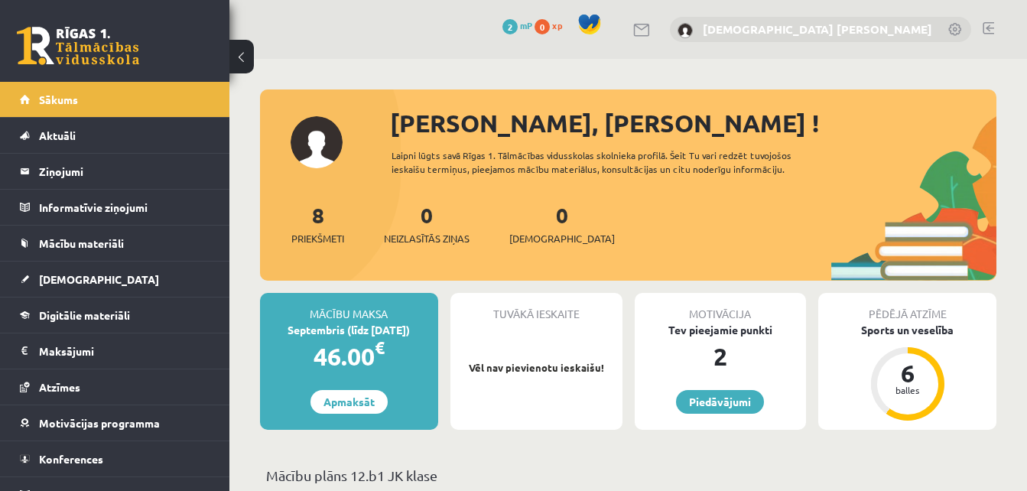
click at [916, 28] on link "[DEMOGRAPHIC_DATA] [PERSON_NAME]" at bounding box center [818, 28] width 230 height 15
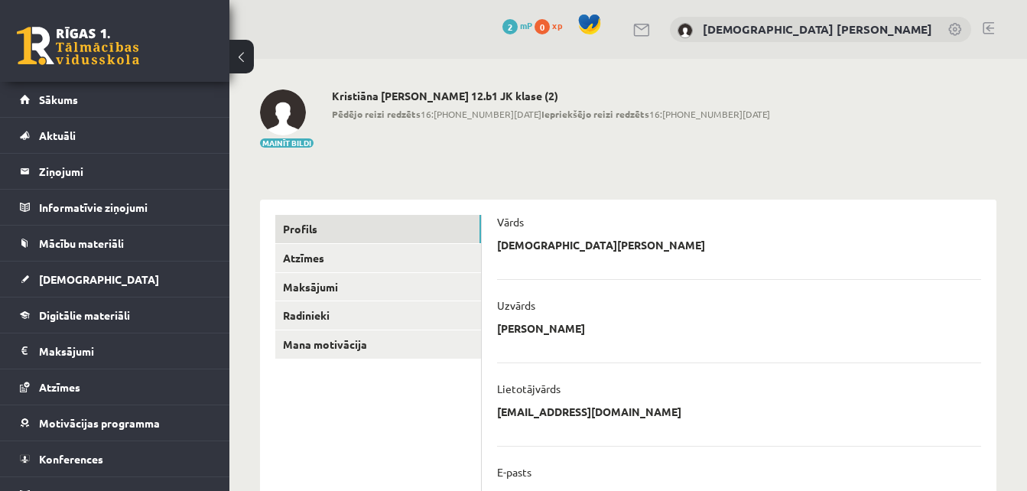
click at [988, 26] on link at bounding box center [988, 28] width 11 height 12
